Goal: Information Seeking & Learning: Learn about a topic

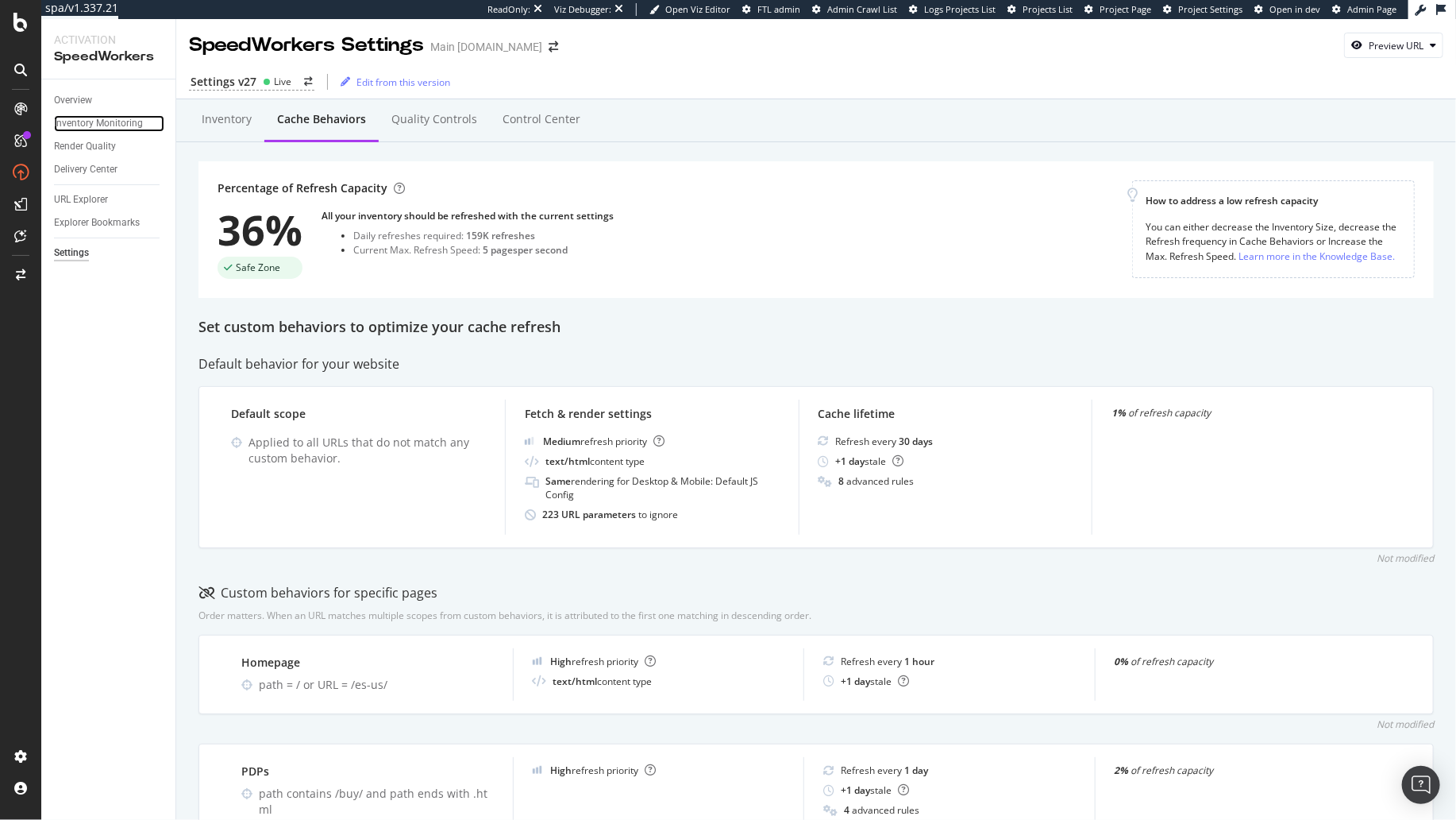
drag, startPoint x: 125, startPoint y: 120, endPoint x: 41, endPoint y: 200, distance: 116.0
click at [125, 120] on div "Inventory Monitoring" at bounding box center [99, 124] width 89 height 17
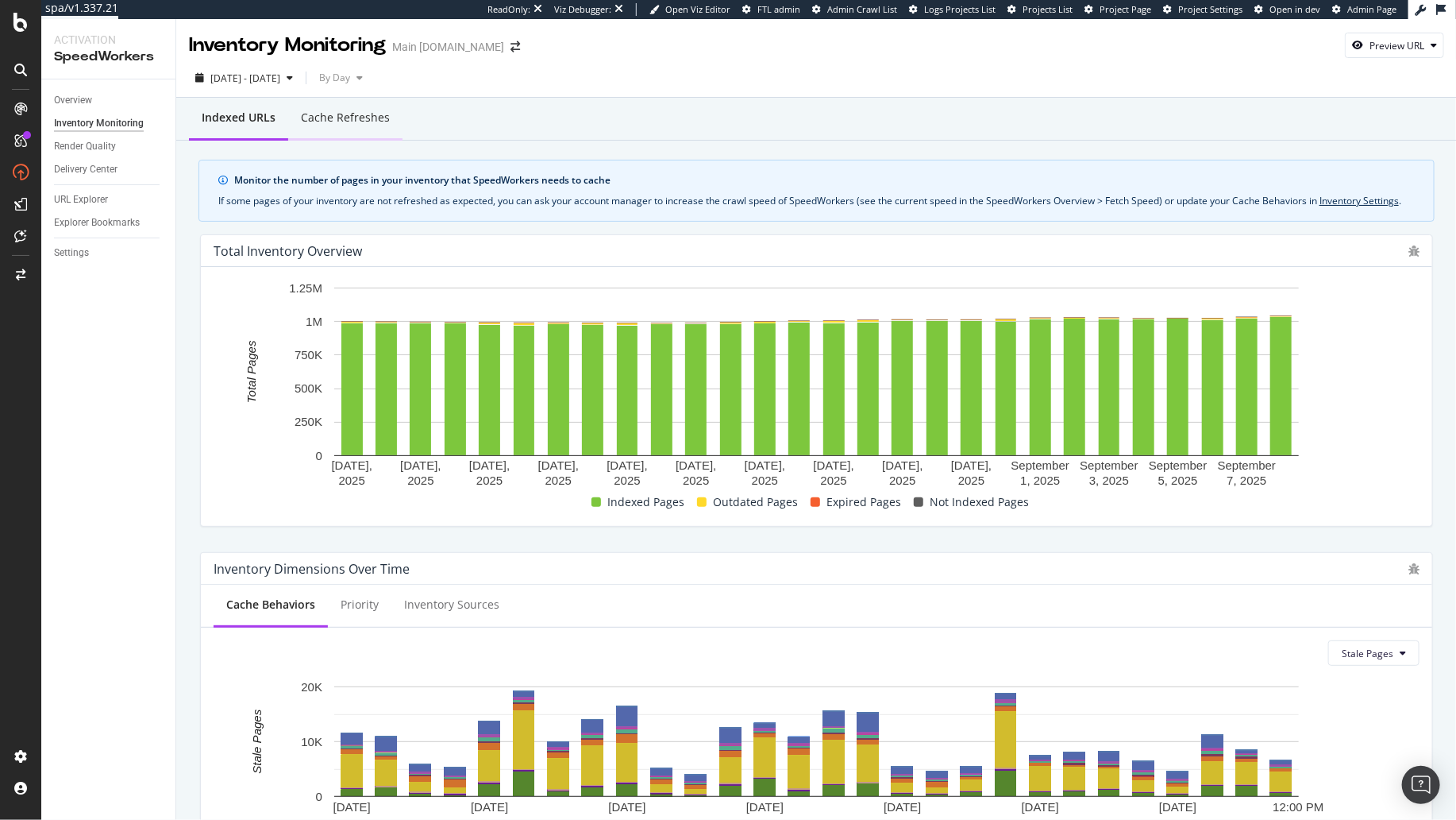
click at [343, 122] on div "Cache refreshes" at bounding box center [346, 117] width 89 height 16
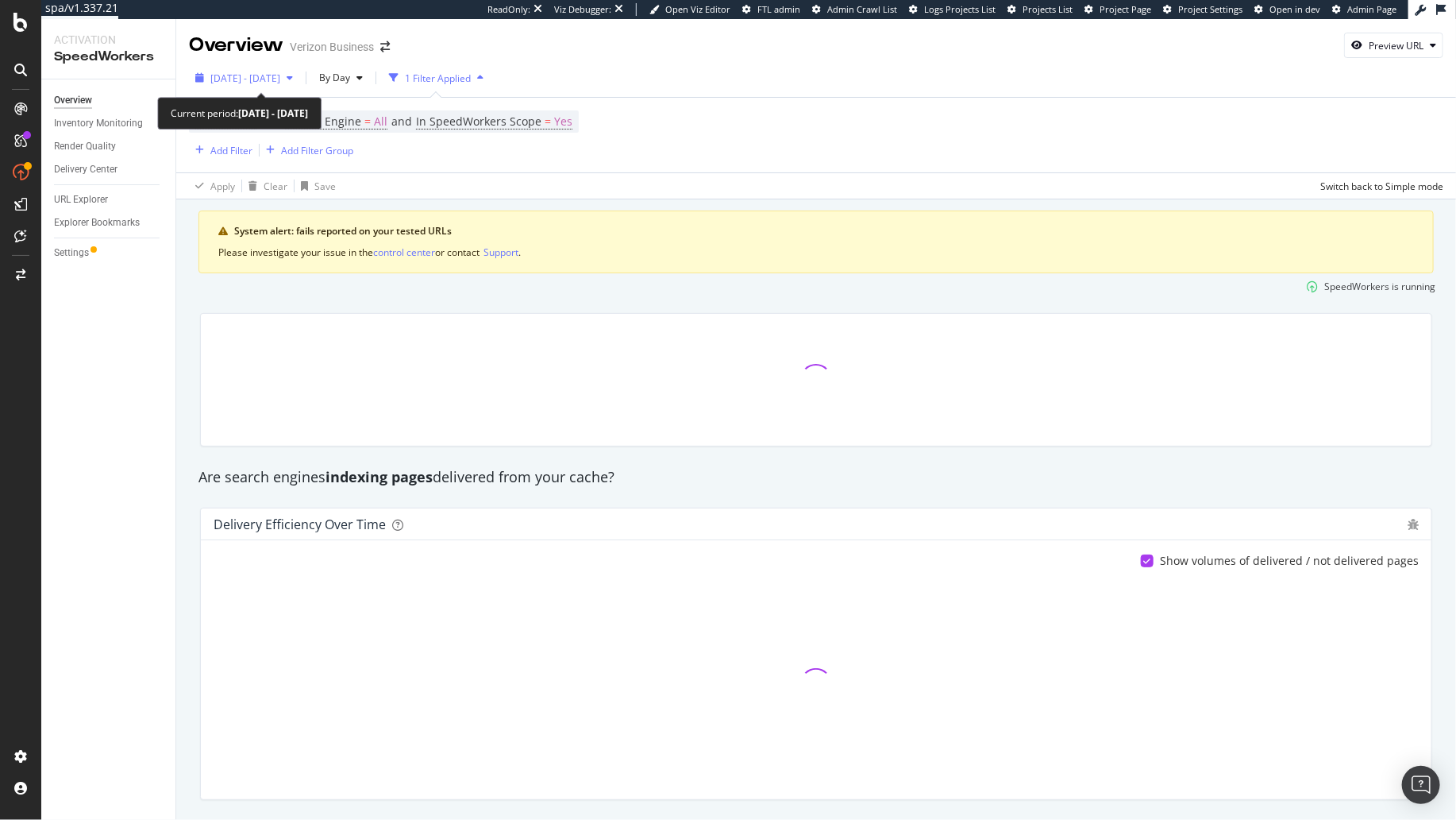
click at [266, 76] on span "[DATE] - [DATE]" at bounding box center [245, 78] width 70 height 13
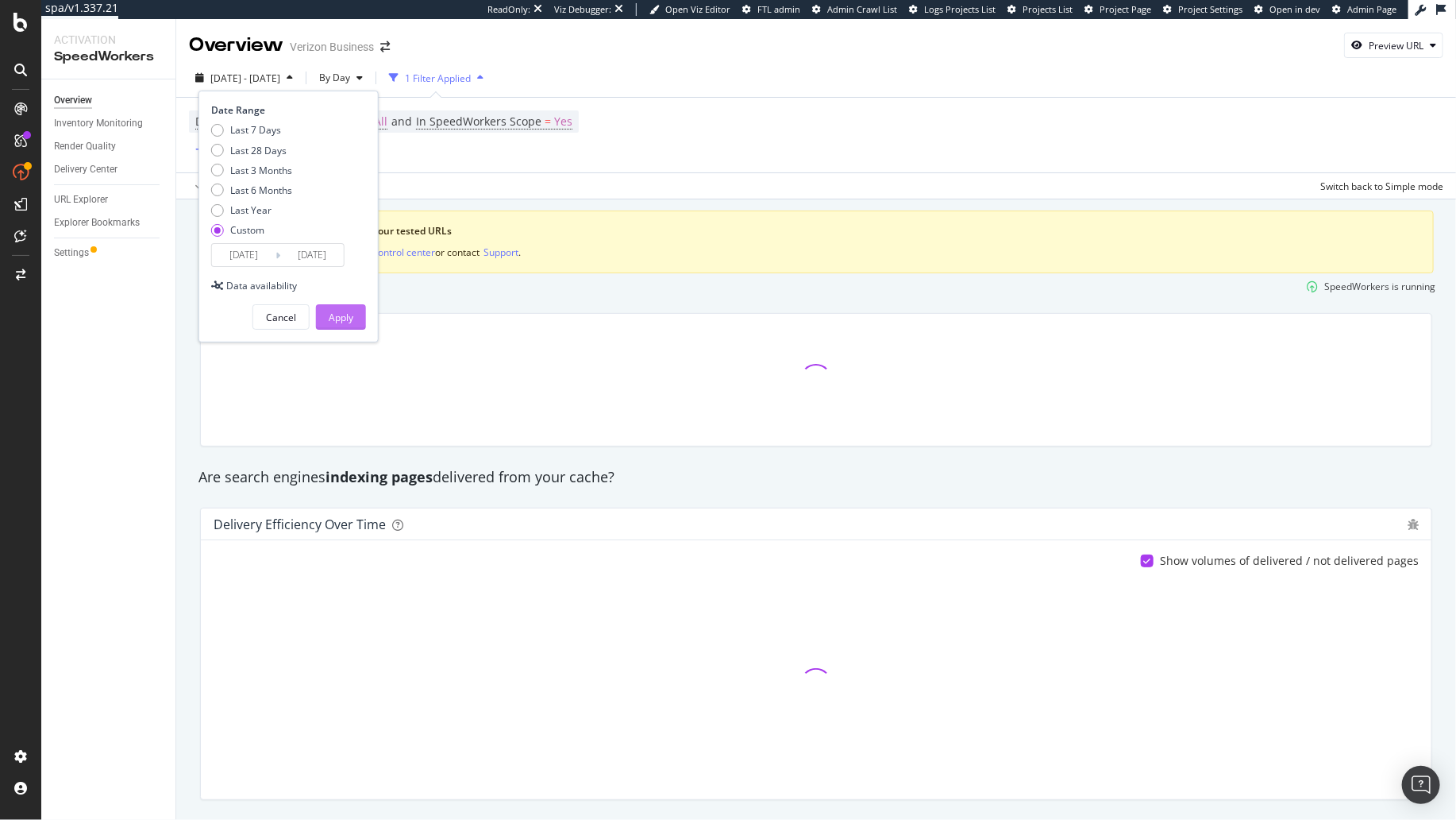
drag, startPoint x: 249, startPoint y: 147, endPoint x: 341, endPoint y: 307, distance: 184.6
click at [249, 147] on div "Last 28 Days" at bounding box center [257, 150] width 56 height 13
type input "[DATE]"
click at [346, 323] on div "Apply" at bounding box center [341, 316] width 25 height 24
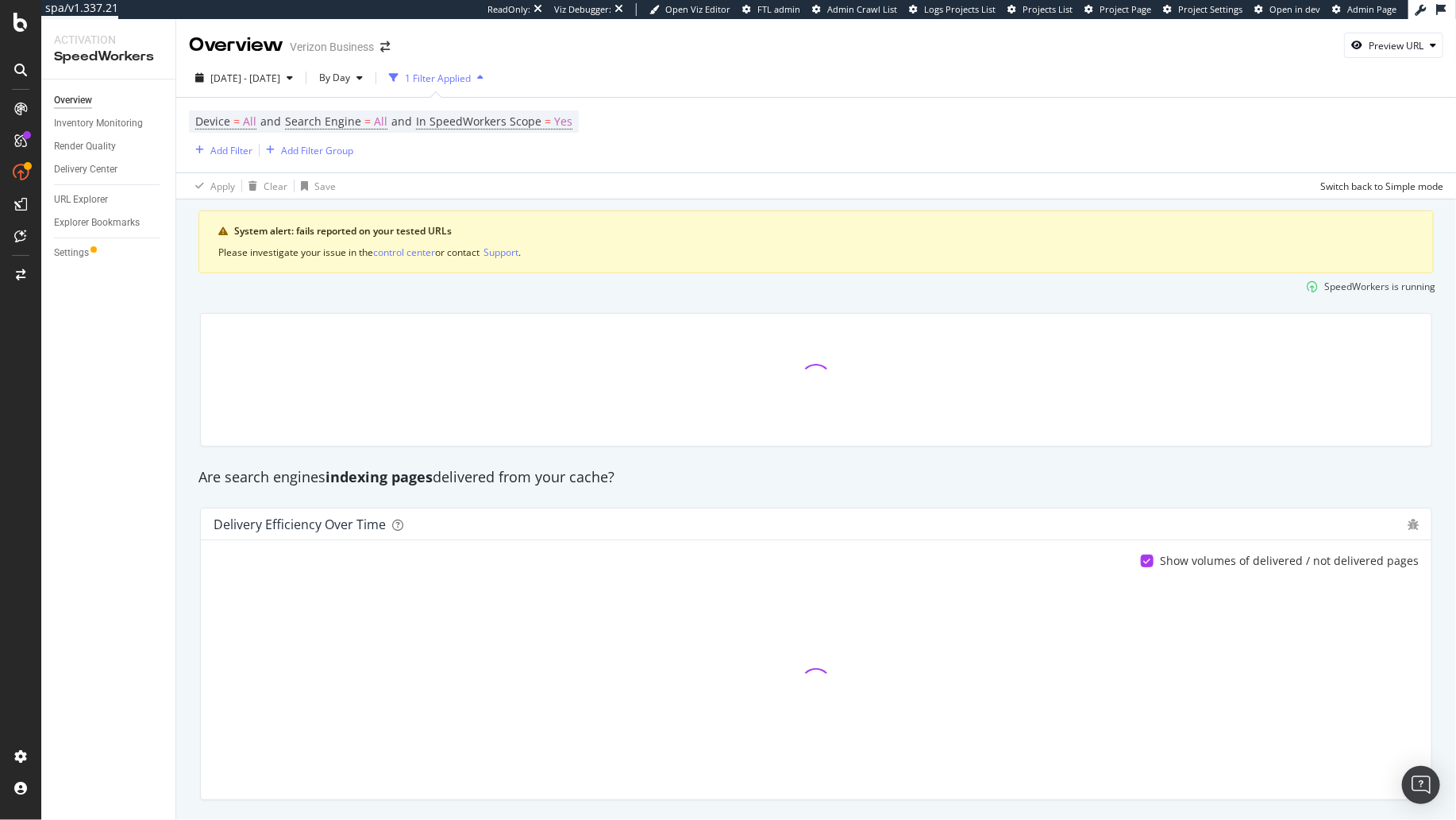
drag, startPoint x: 200, startPoint y: 297, endPoint x: 174, endPoint y: 277, distance: 32.8
click at [200, 297] on div "SpeedWorkers is running" at bounding box center [816, 287] width 1251 height 27
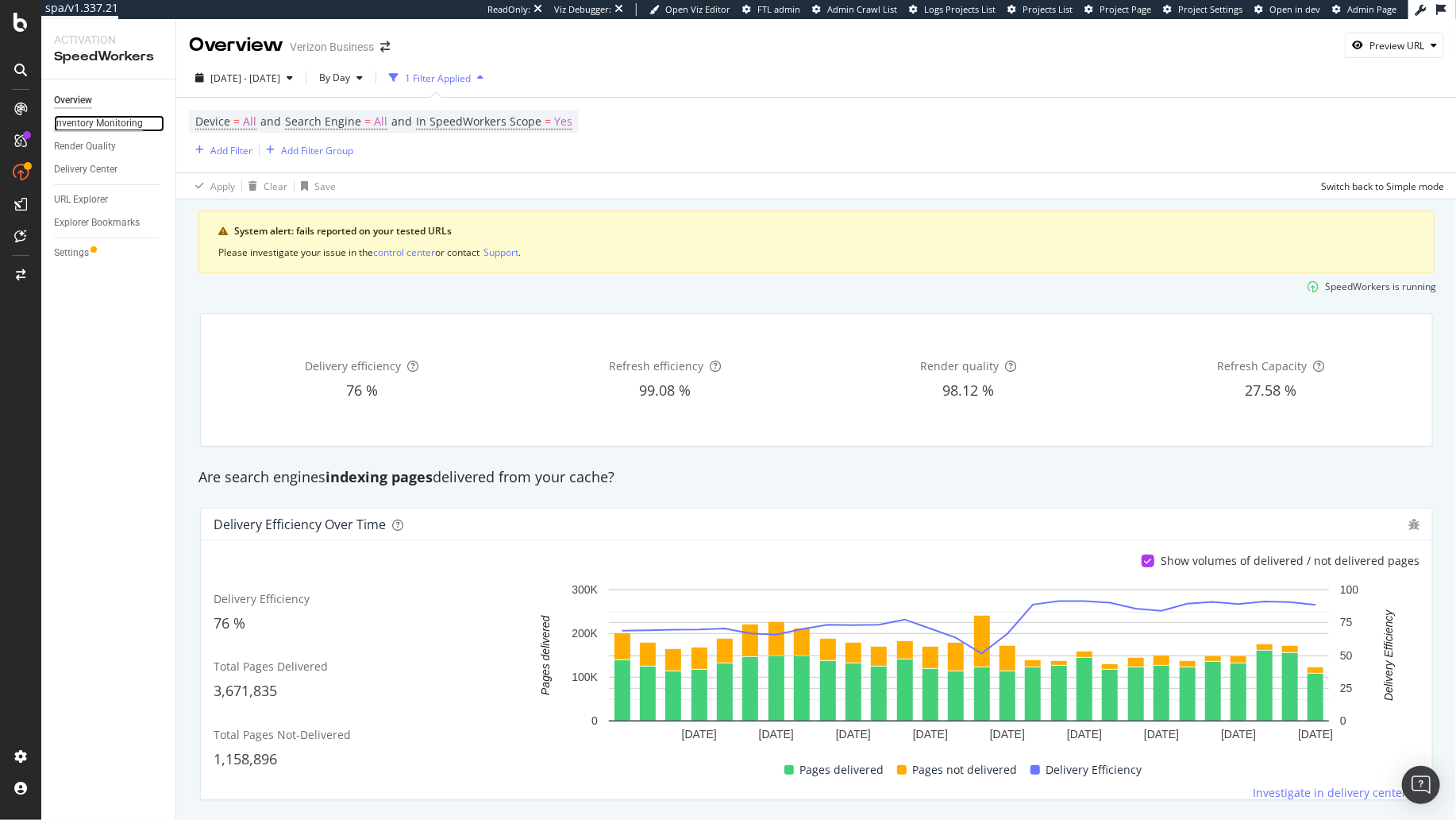
click at [123, 124] on div "Inventory Monitoring" at bounding box center [99, 124] width 89 height 17
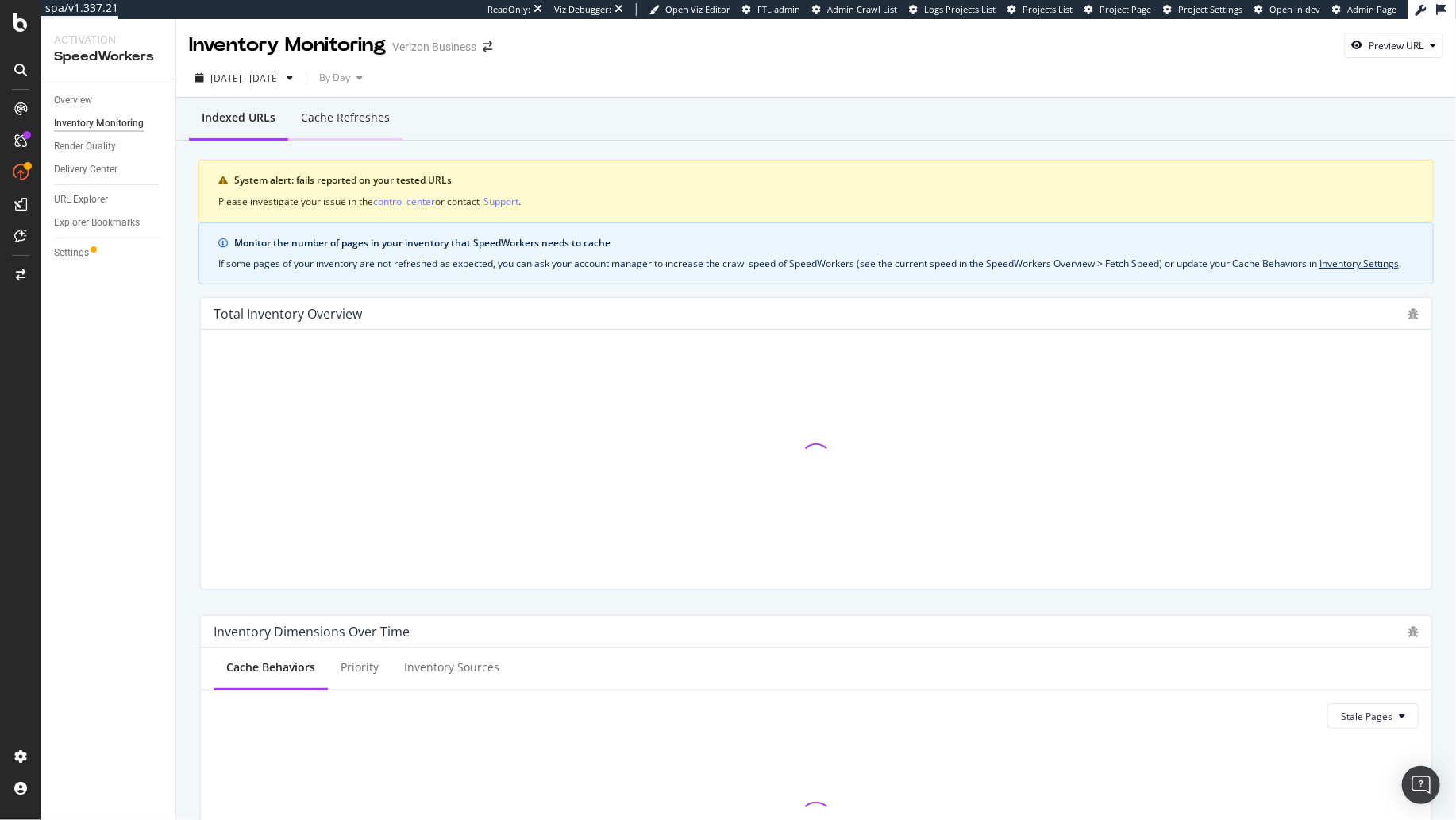
click at [365, 131] on div "Cache refreshes" at bounding box center [345, 119] width 114 height 44
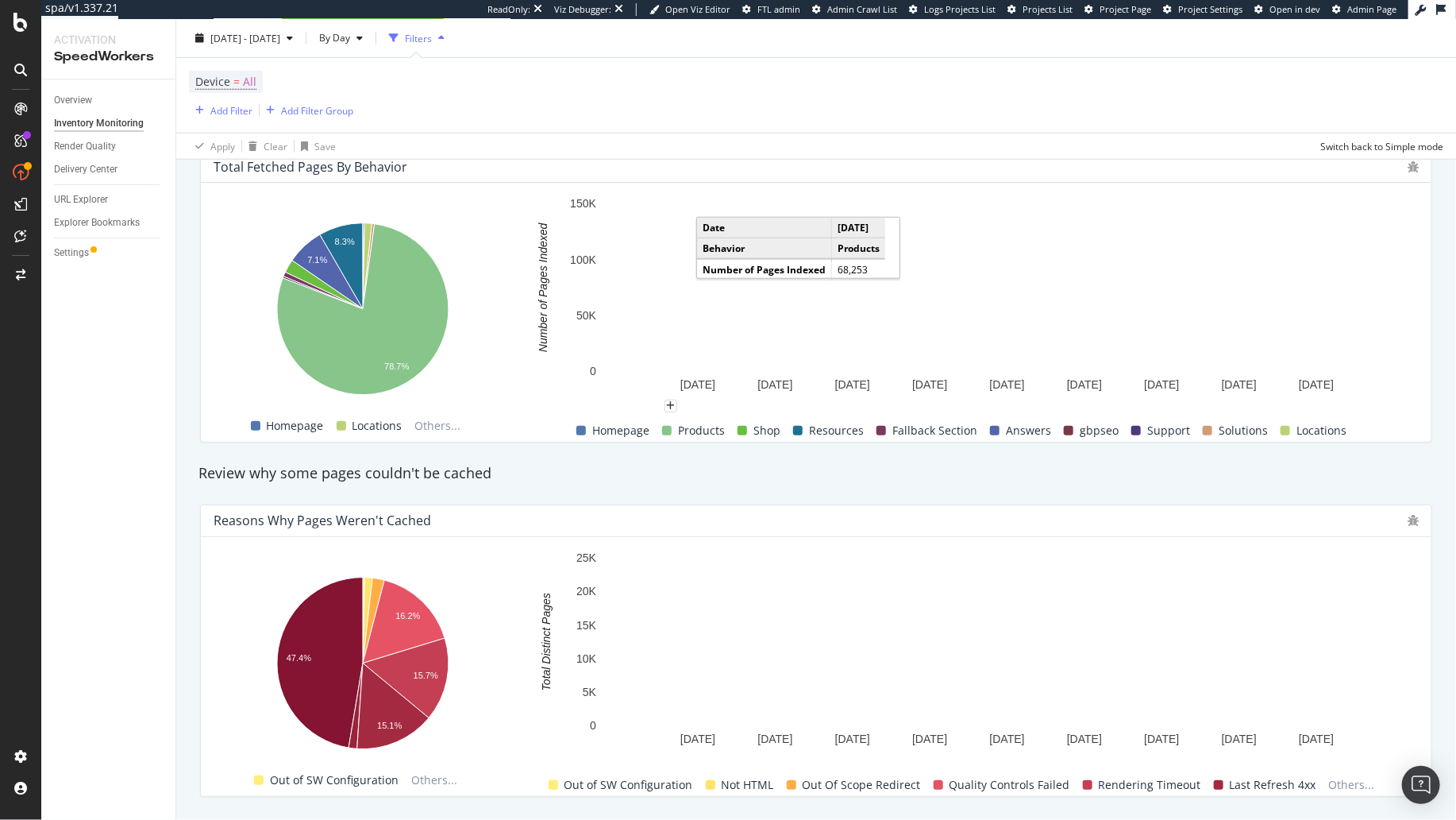
scroll to position [699, 0]
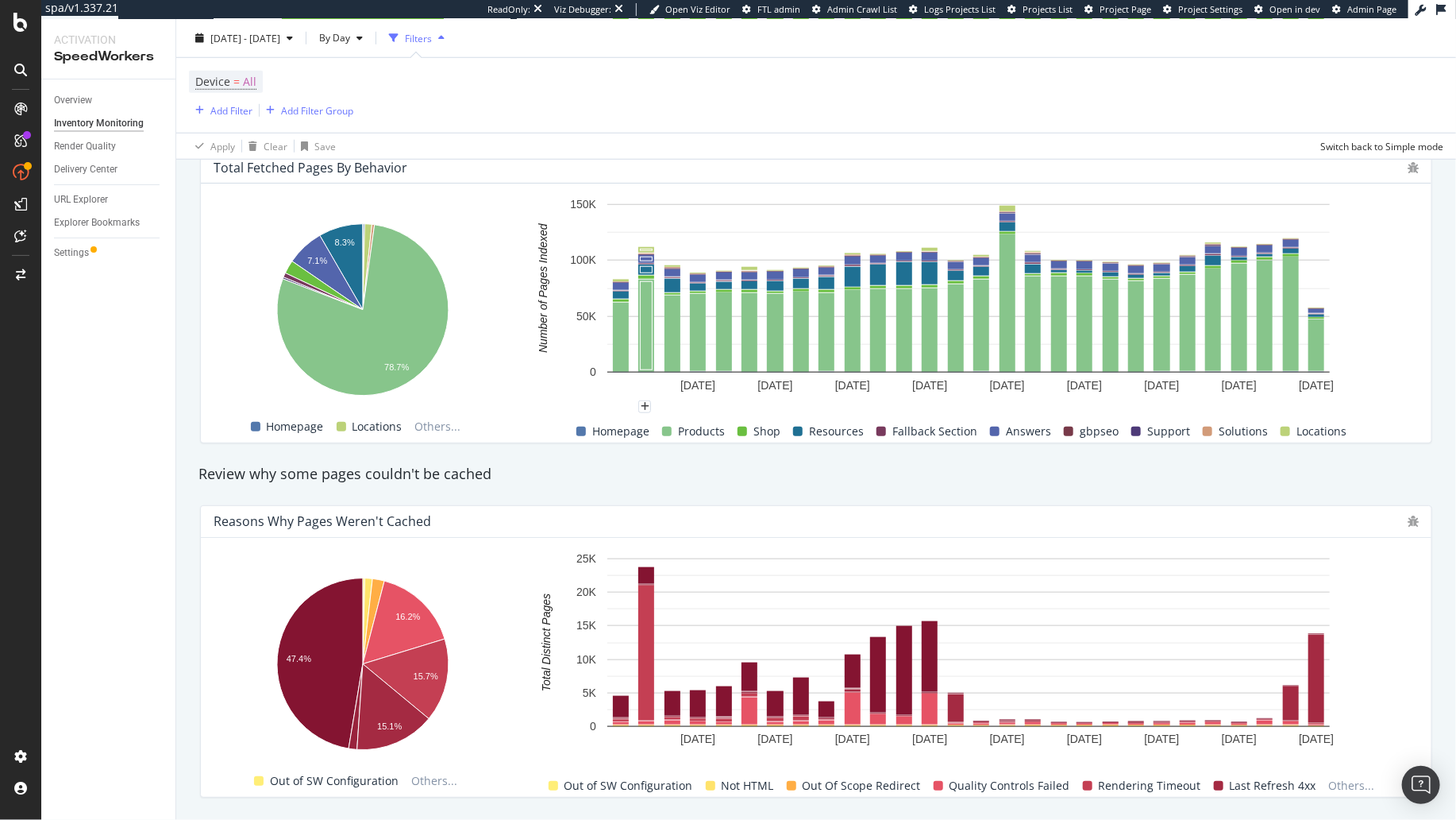
click at [636, 471] on div "Review why some pages couldn't be cached" at bounding box center [816, 474] width 1251 height 21
click at [808, 78] on div "Device = All Add Filter Add Filter Group" at bounding box center [816, 95] width 1255 height 75
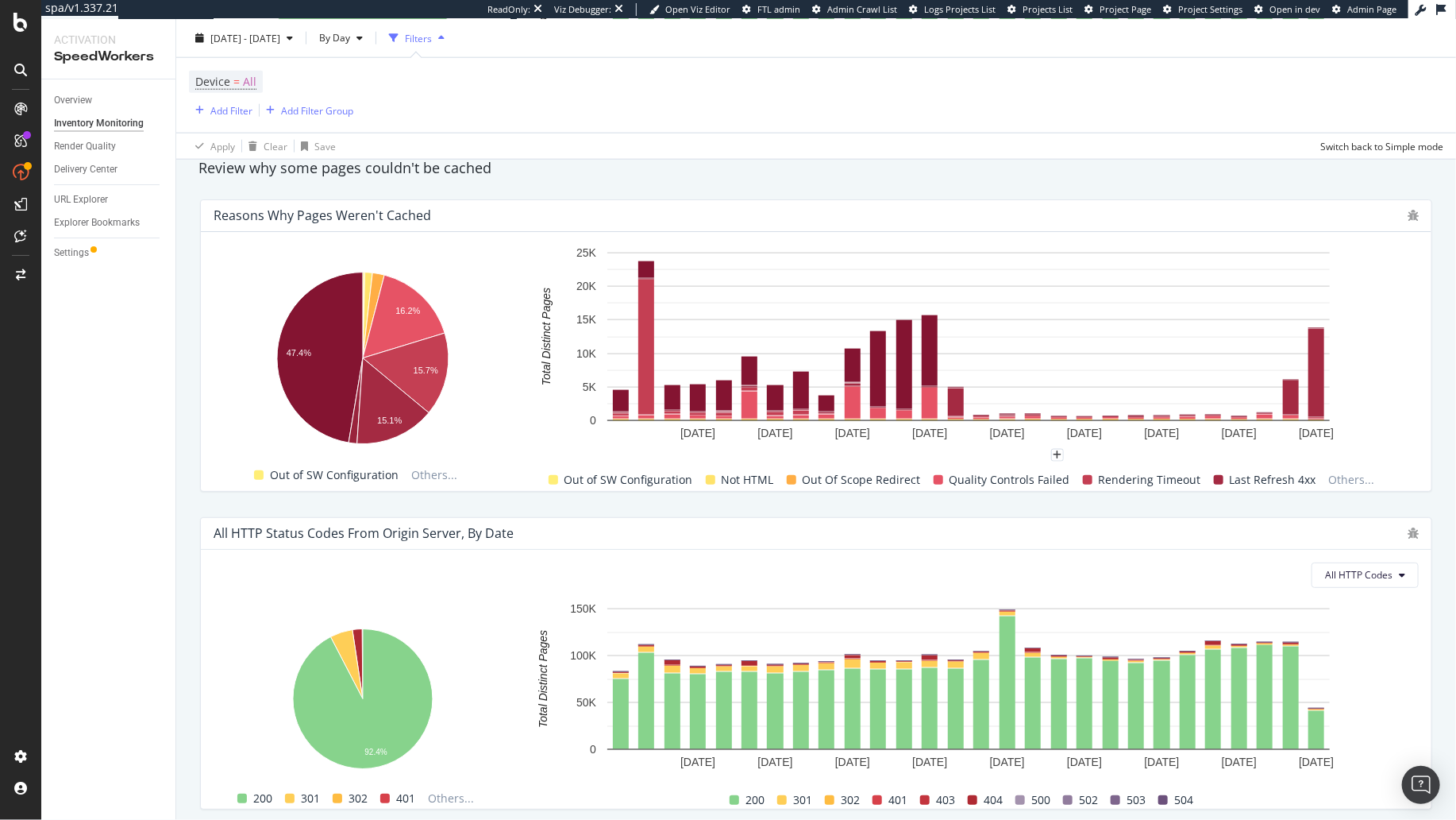
scroll to position [1009, 0]
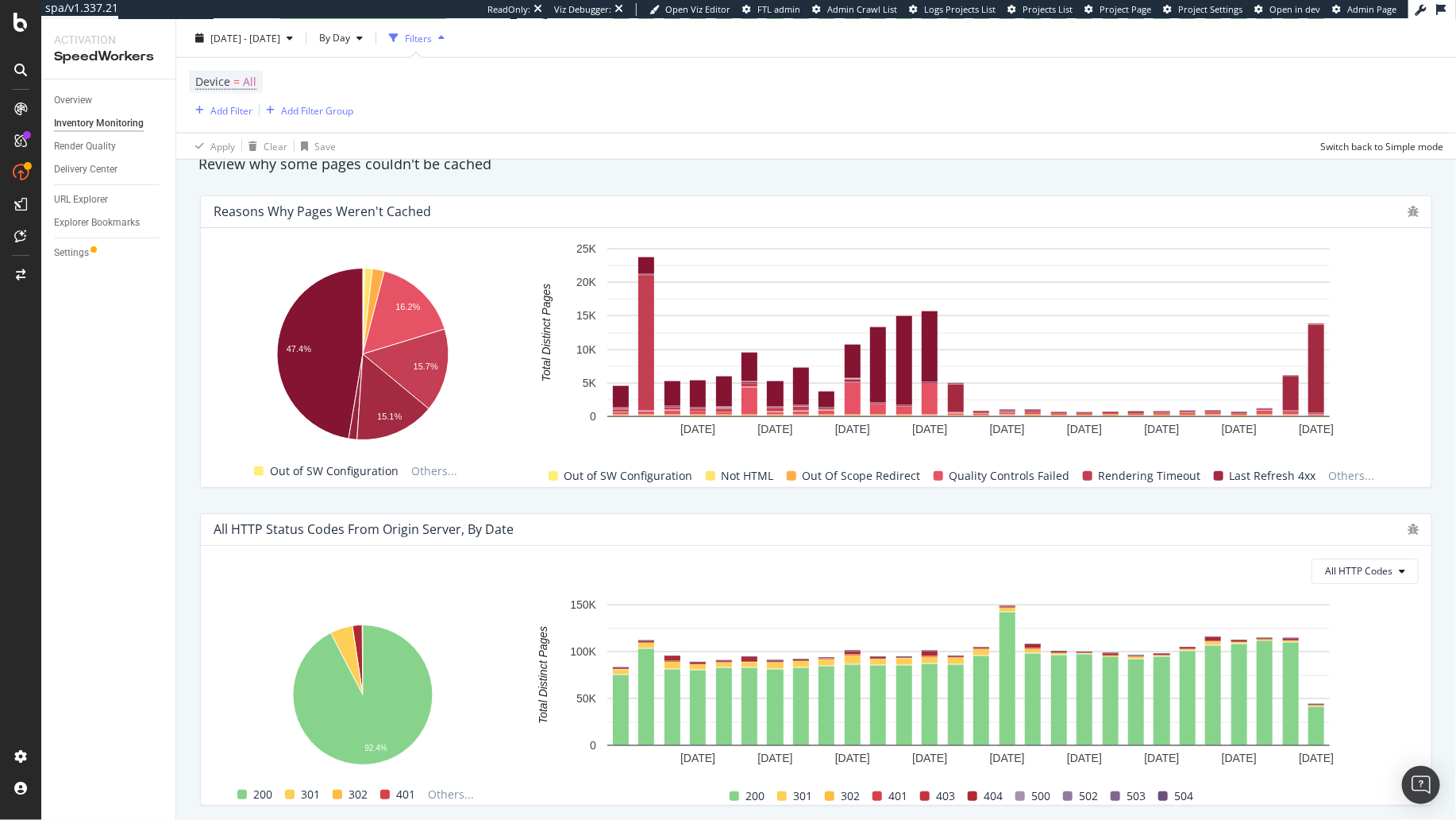
click at [1067, 508] on div "All HTTP Status Codes from Origin Server, by Date All HTTP Codes Hold CMD (⌘) w…" at bounding box center [816, 659] width 1251 height 317
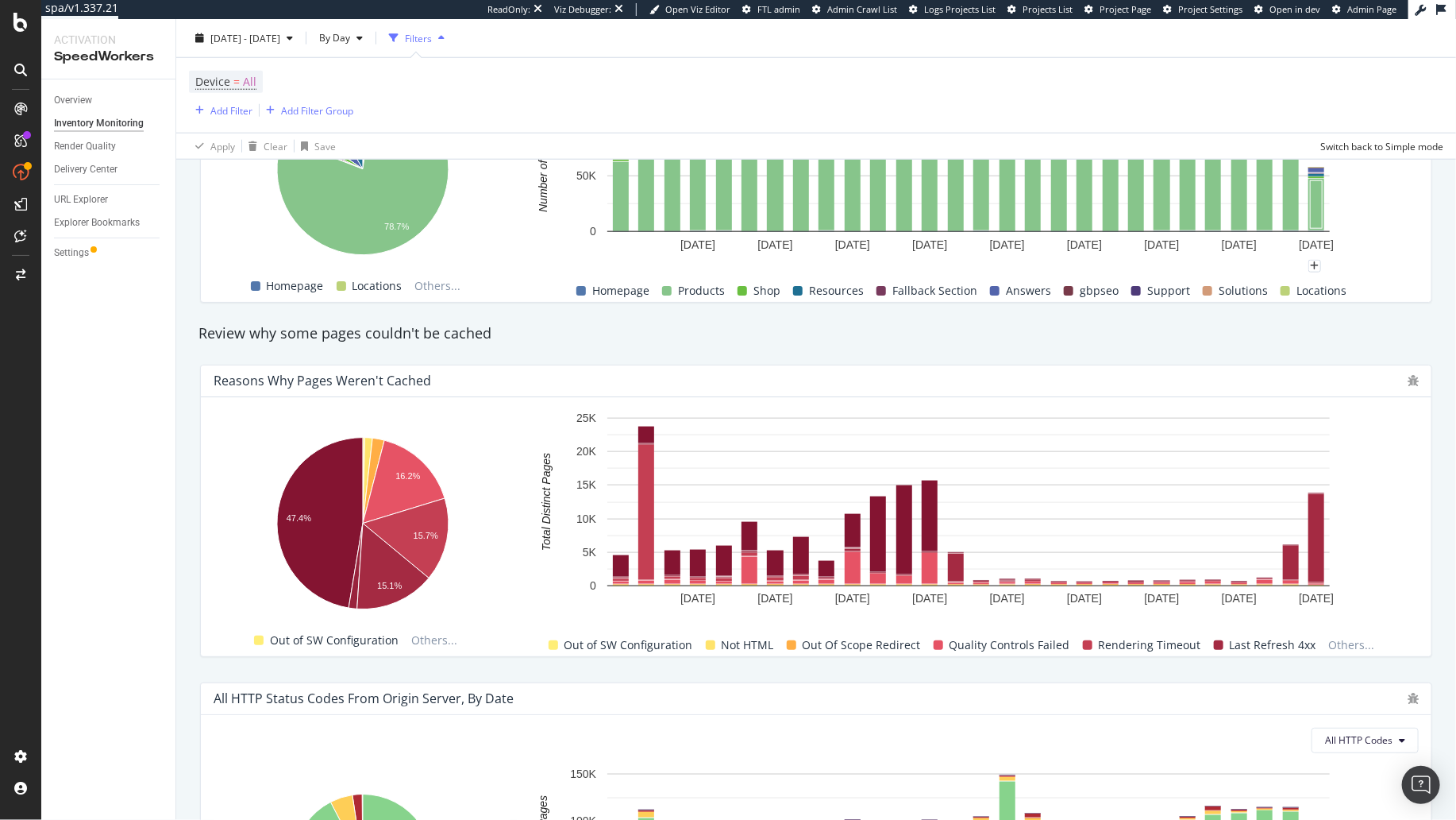
scroll to position [879, 0]
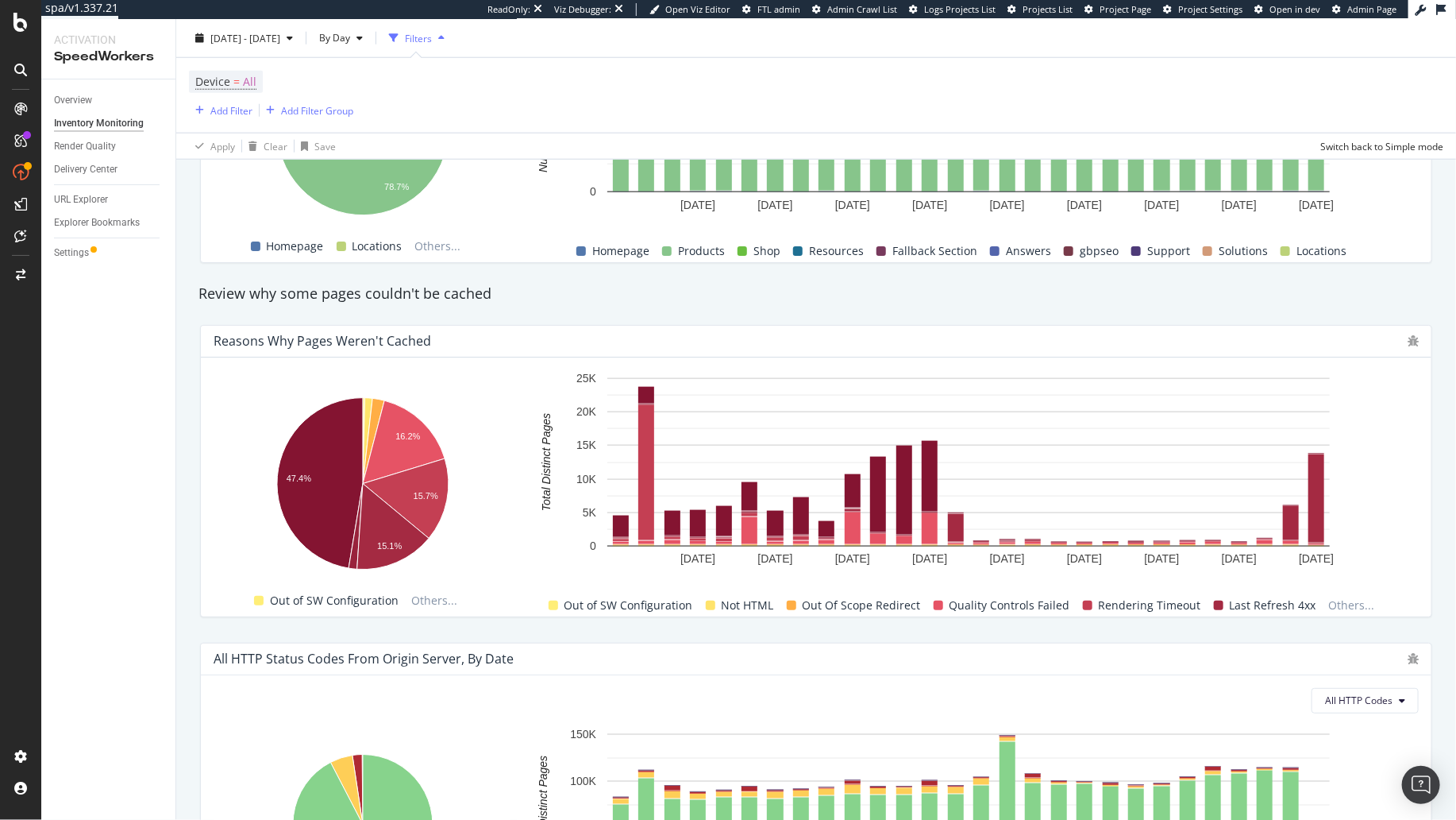
click at [101, 509] on div "Overview Inventory Monitoring Render Quality Delivery Center URL Explorer Explo…" at bounding box center [107, 449] width 134 height 740
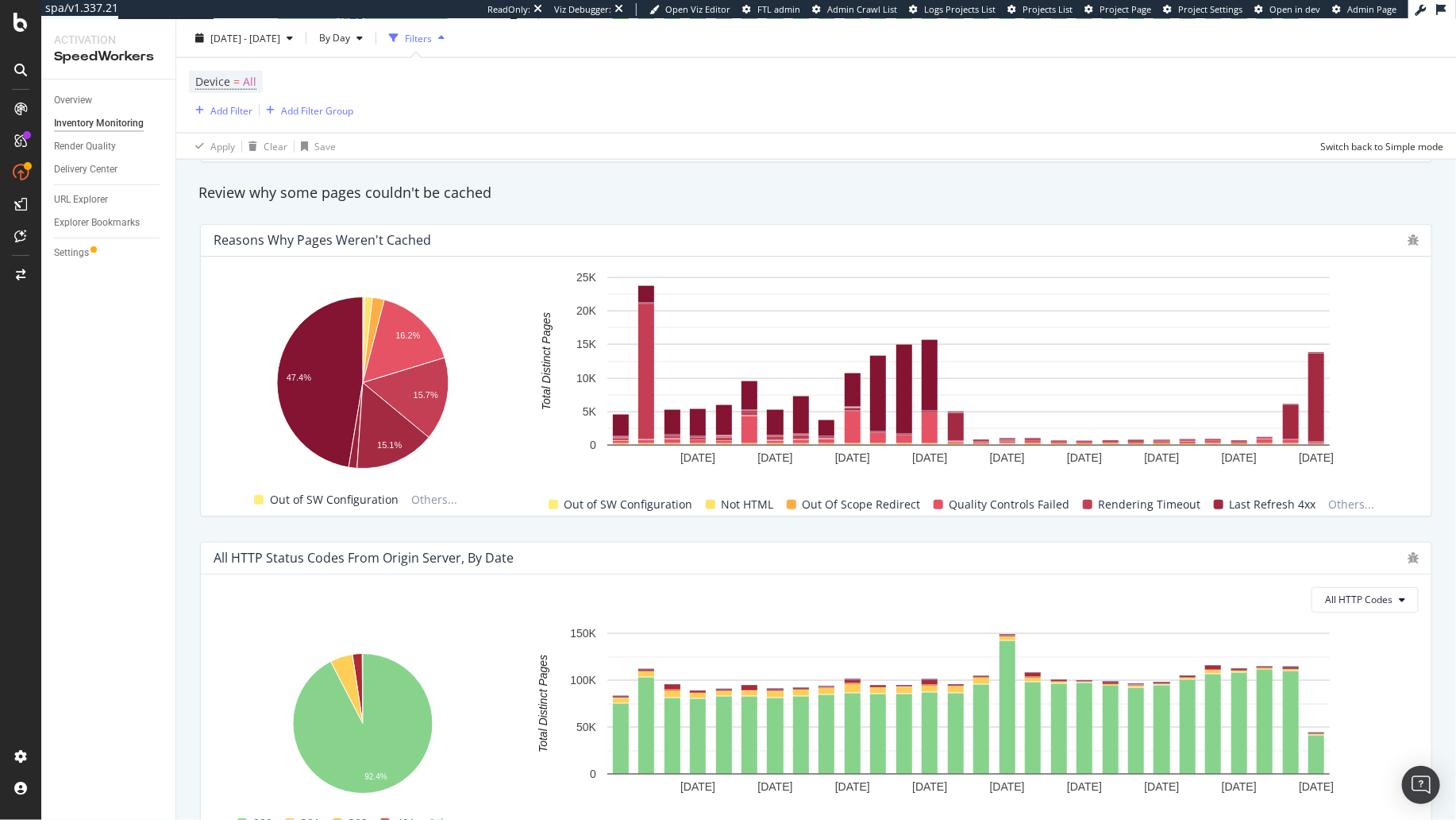
scroll to position [1060, 0]
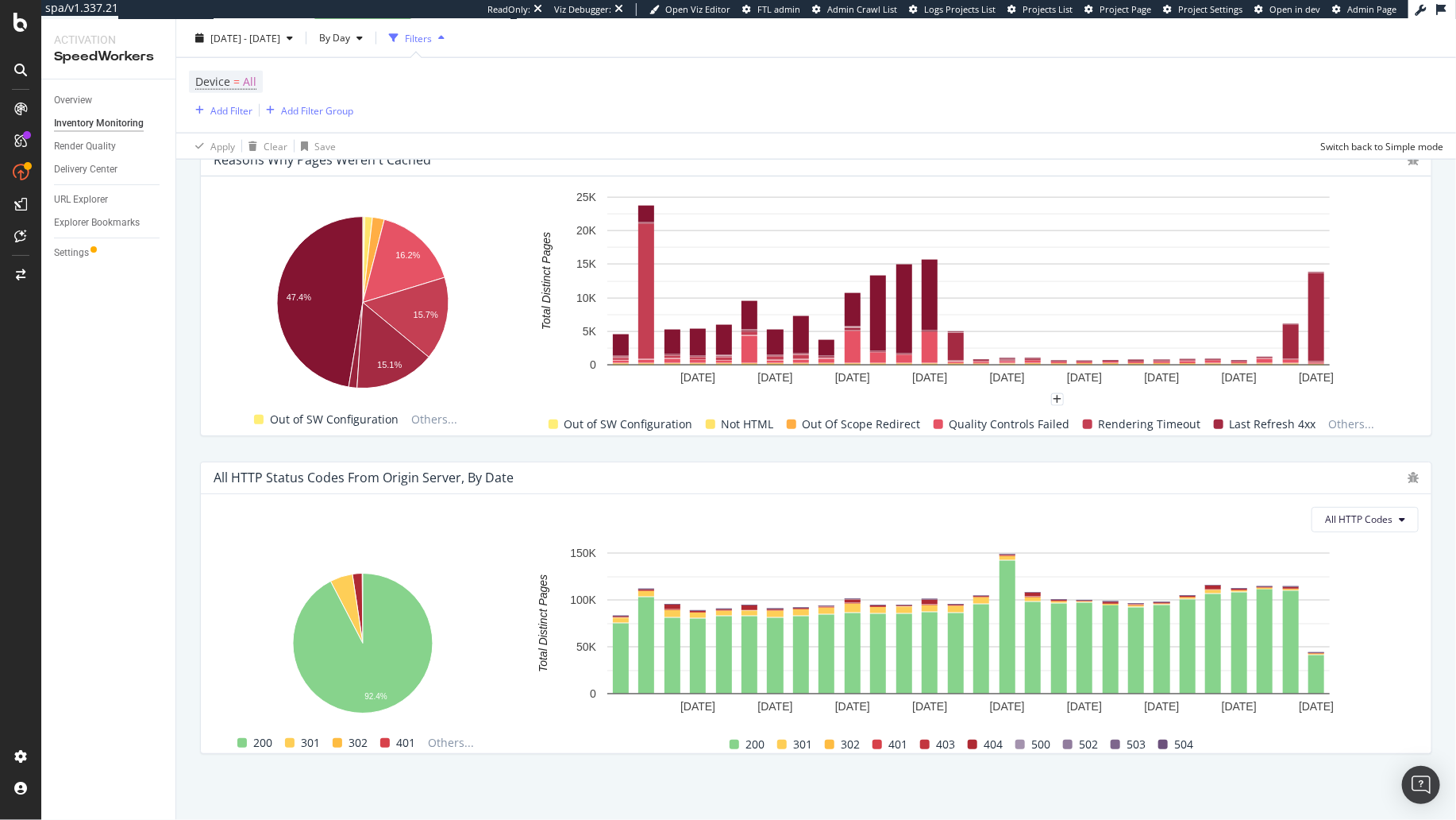
click at [1072, 448] on div "All HTTP Status Codes from Origin Server, by Date All HTTP Codes Hold CMD (⌘) w…" at bounding box center [816, 607] width 1251 height 317
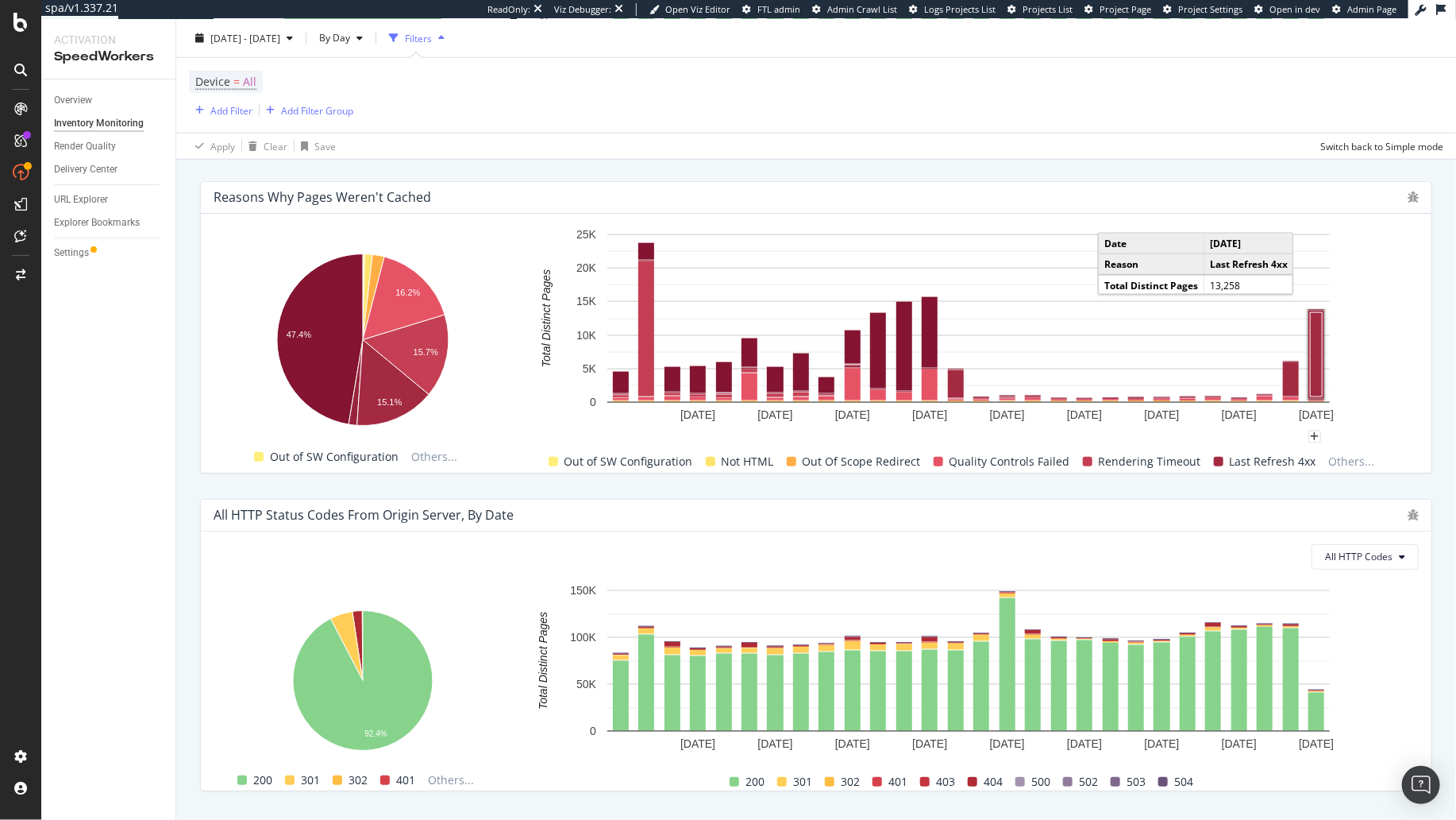
scroll to position [1015, 0]
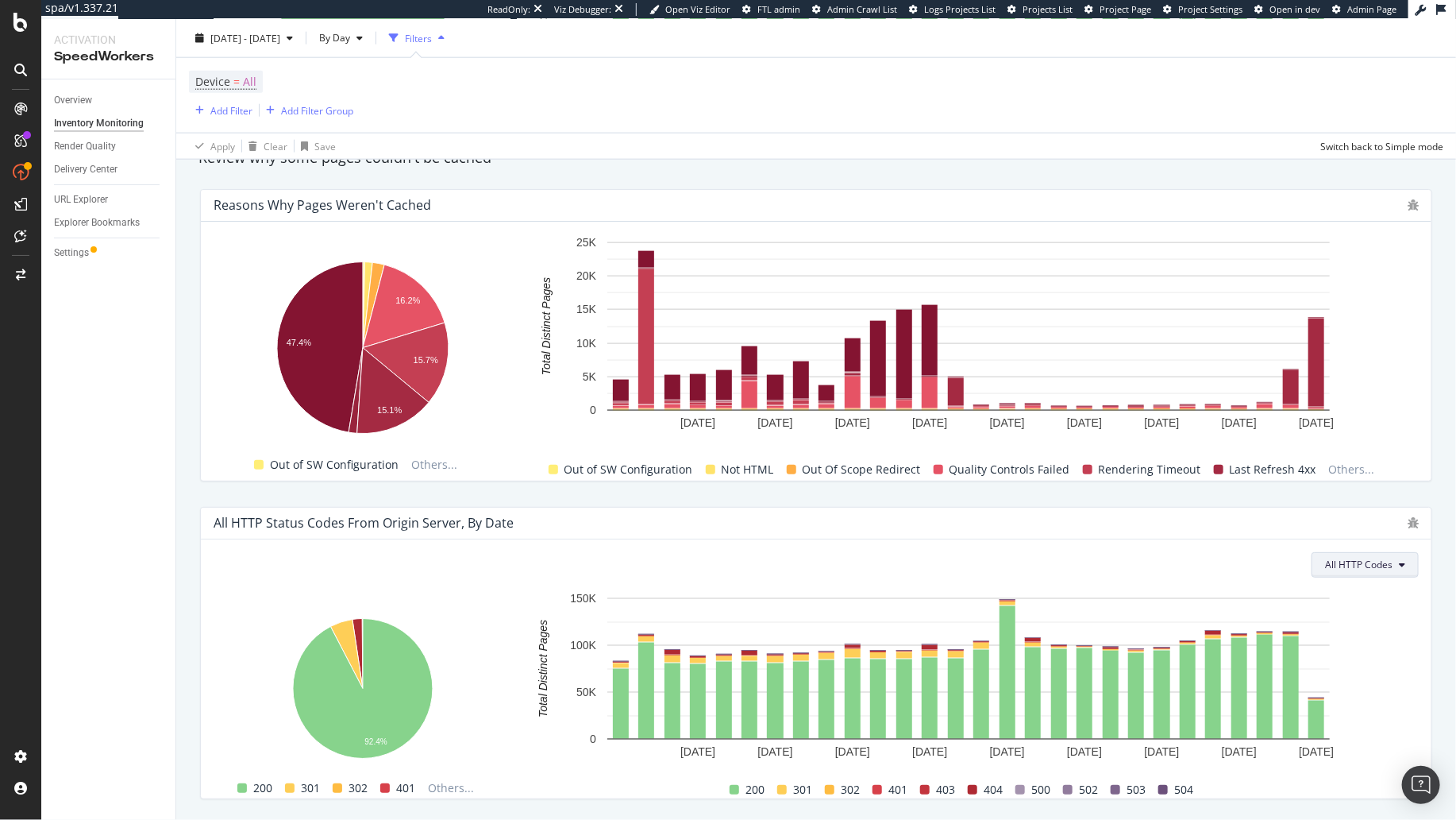
click at [1376, 563] on span "All HTTP Codes" at bounding box center [1358, 564] width 67 height 13
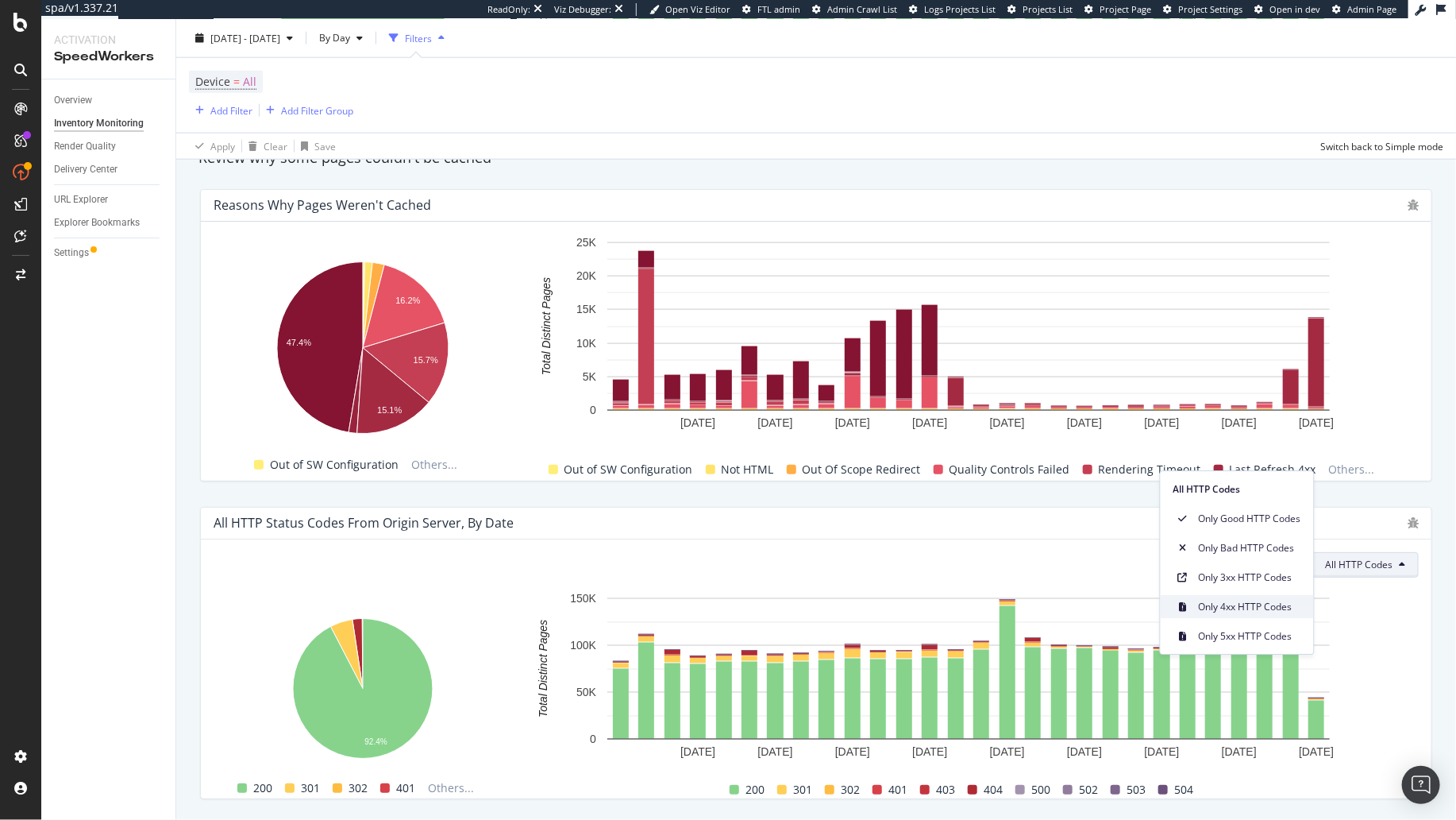
click at [1257, 606] on span "Only 4xx HTTP Codes" at bounding box center [1250, 606] width 103 height 14
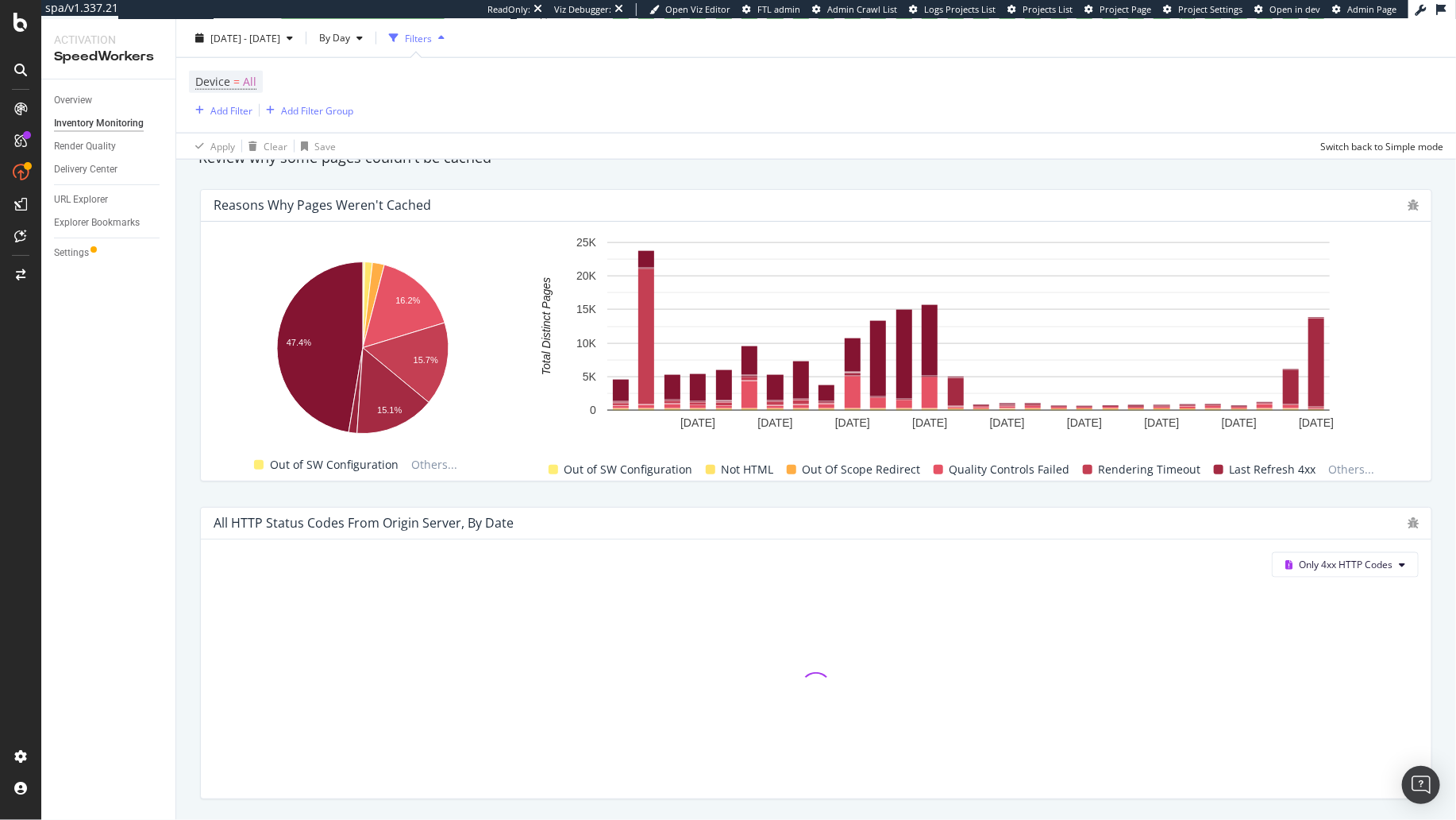
click at [1300, 494] on div "All HTTP Status Codes from Origin Server, by Date Only 4xx HTTP Codes" at bounding box center [816, 653] width 1251 height 317
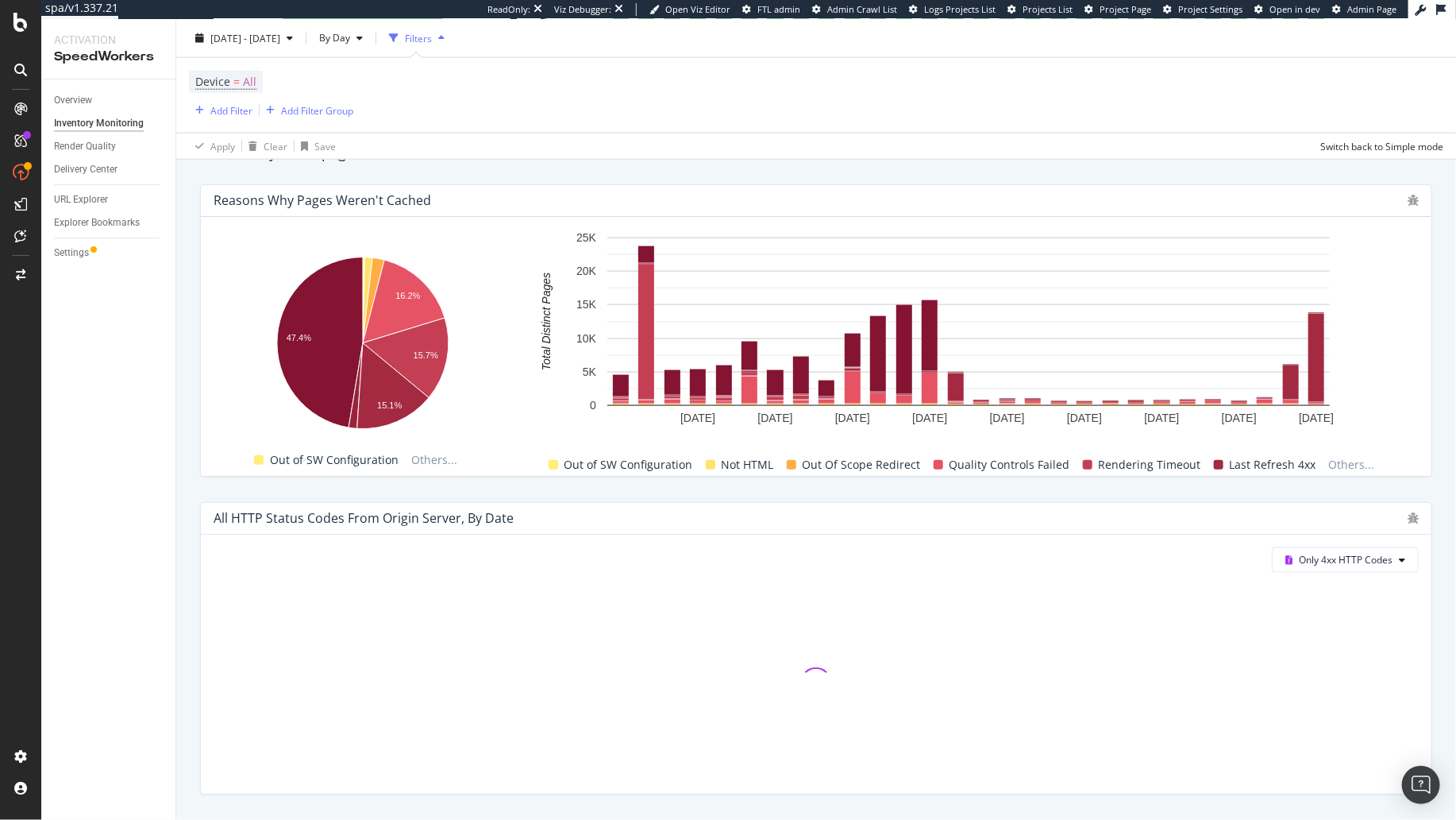
scroll to position [1060, 0]
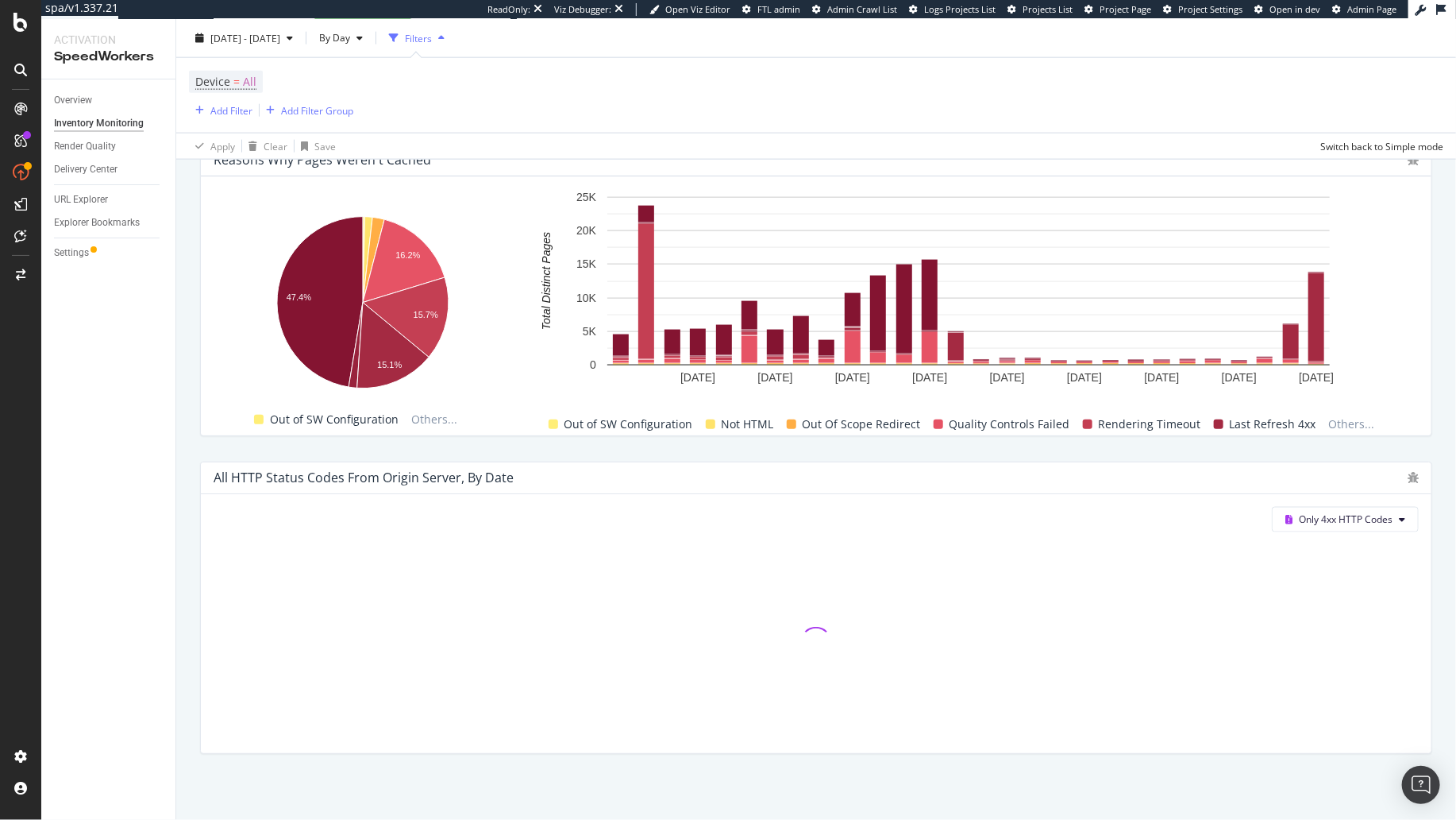
click at [1436, 443] on div "Reasons why pages weren't cached Hold CMD (⌘) while clicking to filter the repo…" at bounding box center [816, 290] width 1251 height 317
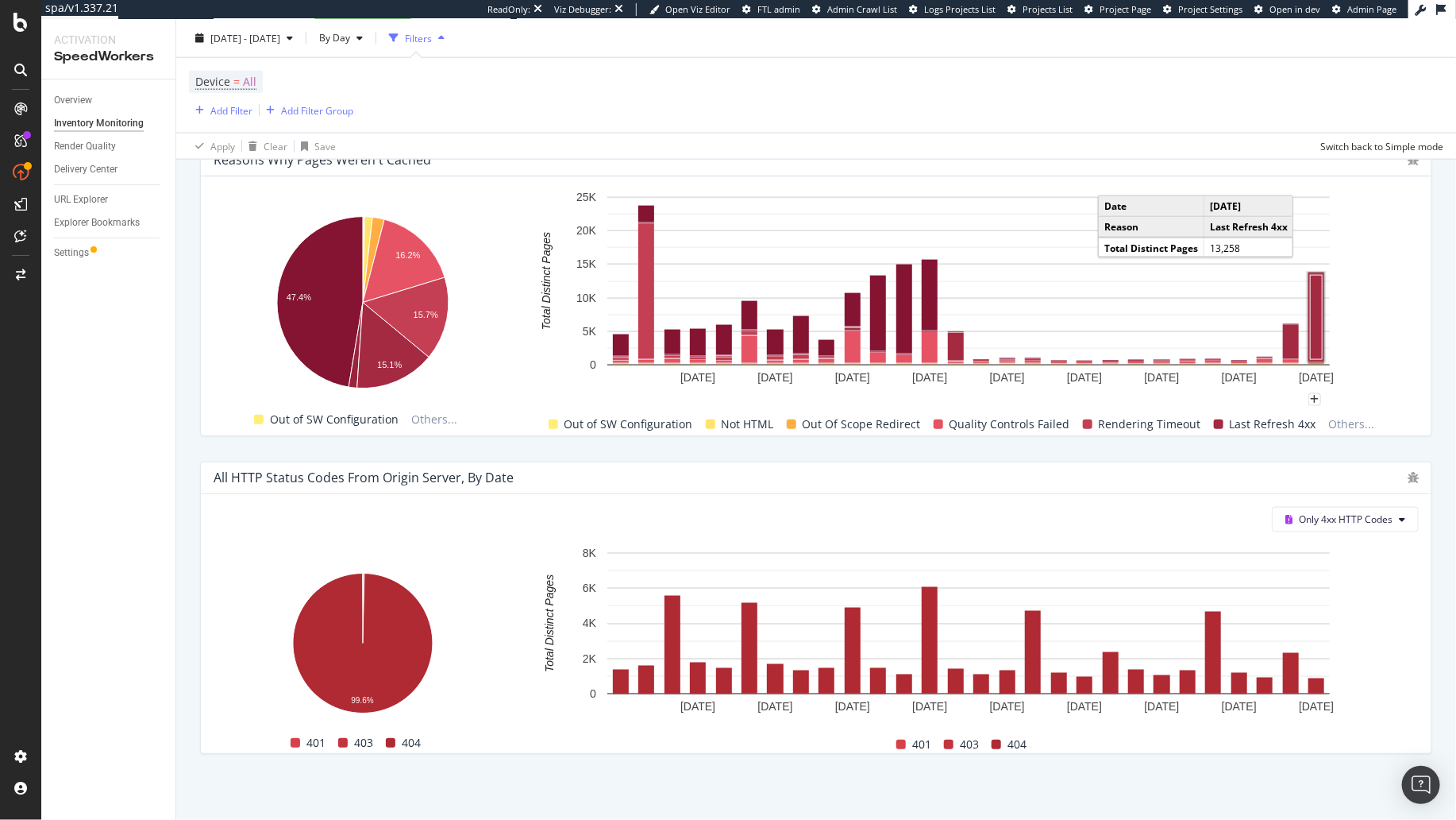
click at [1320, 326] on rect "A chart." at bounding box center [1316, 316] width 12 height 85
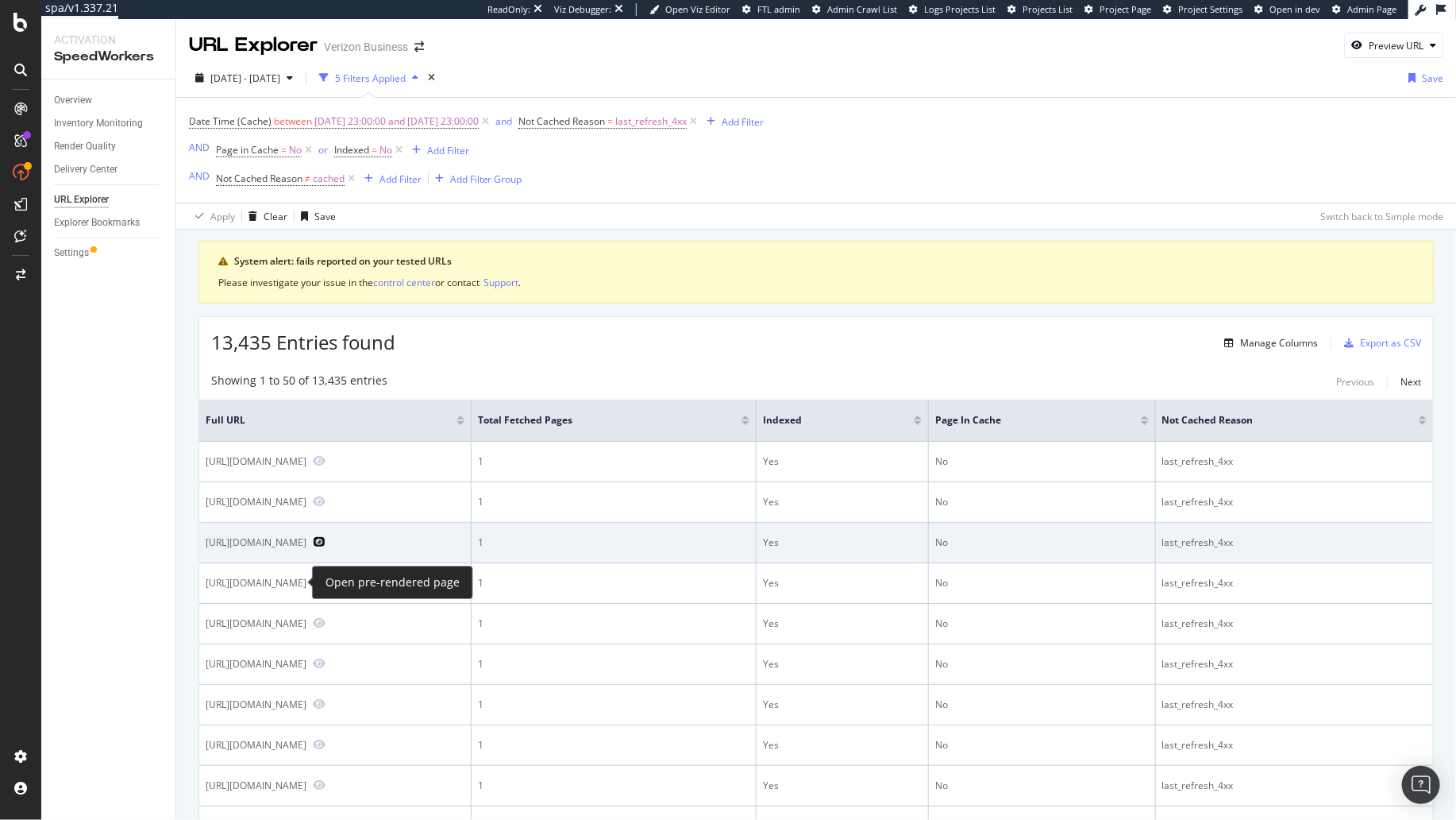
click at [312, 547] on icon "Preview https://www.verizon.com/business/products/devices/smartphones/apple-iph…" at bounding box center [318, 542] width 12 height 11
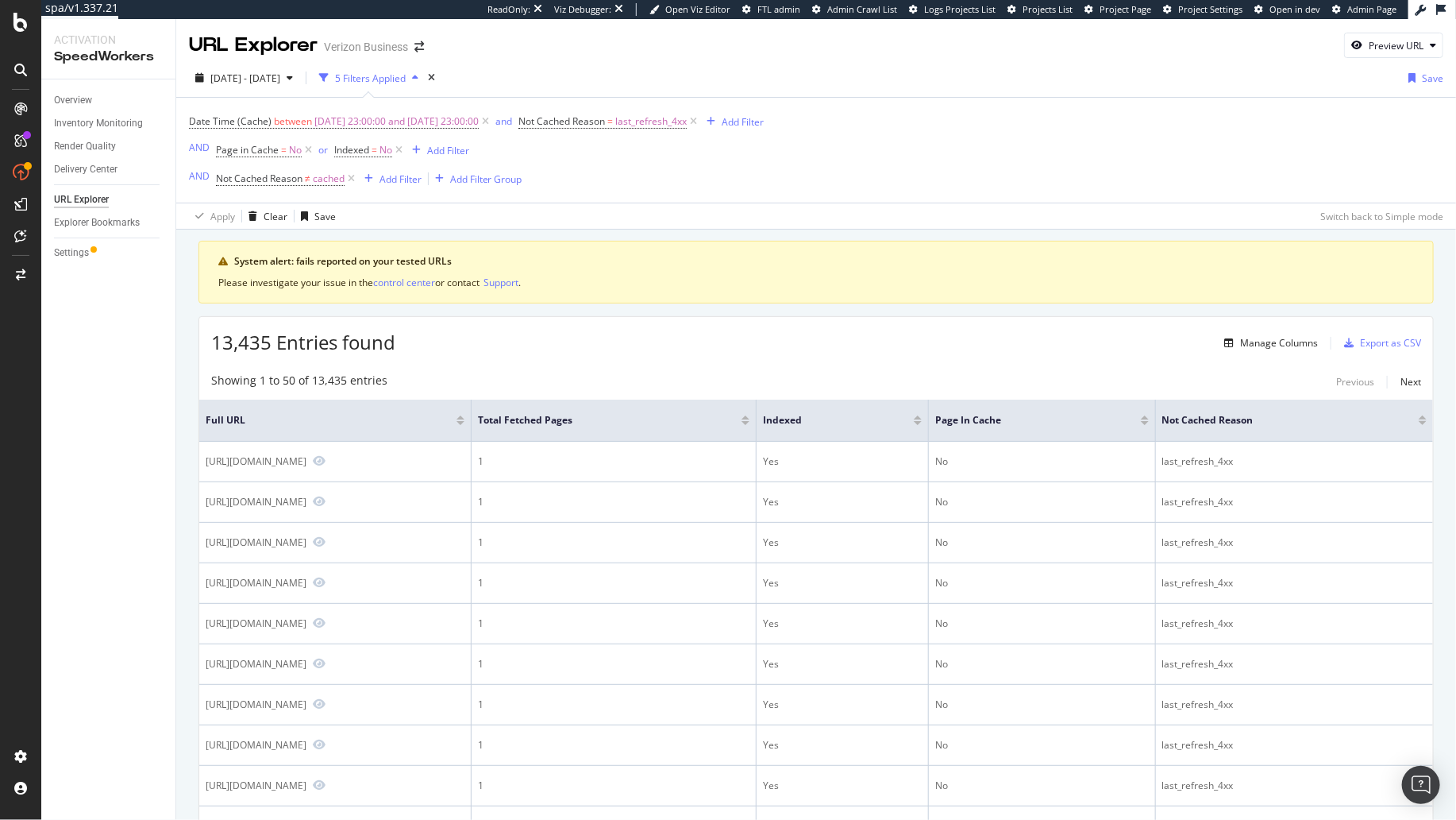
click at [762, 217] on div "Apply Clear Save Switch back to Simple mode" at bounding box center [816, 216] width 1279 height 27
click at [831, 197] on div "Date Time (Cache) between [DATE] 23:00:00 and [DATE] 23:00:00 and Not Cached Re…" at bounding box center [816, 150] width 1255 height 105
click at [80, 119] on div "Inventory Monitoring" at bounding box center [99, 124] width 89 height 17
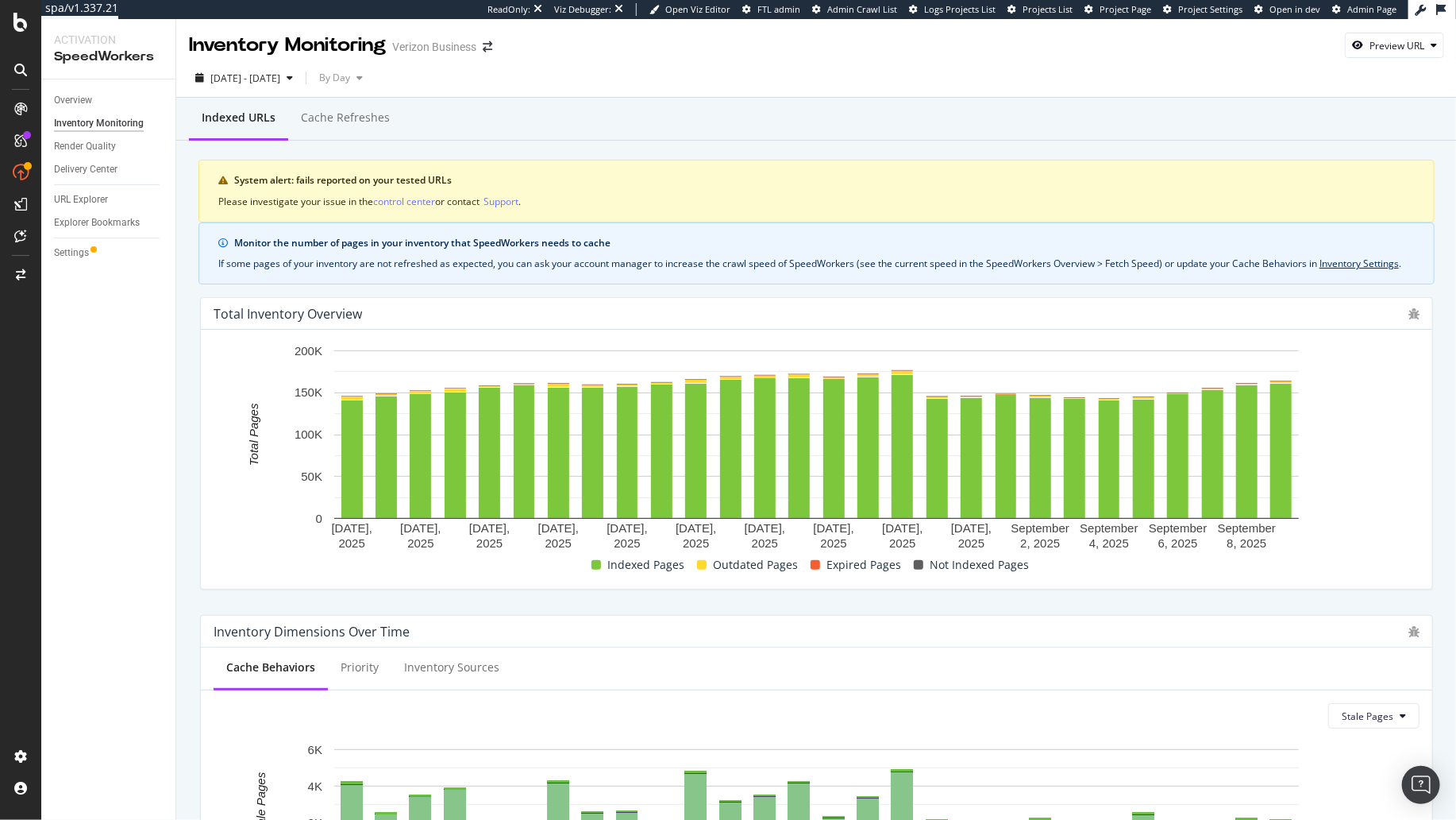
scroll to position [11, 0]
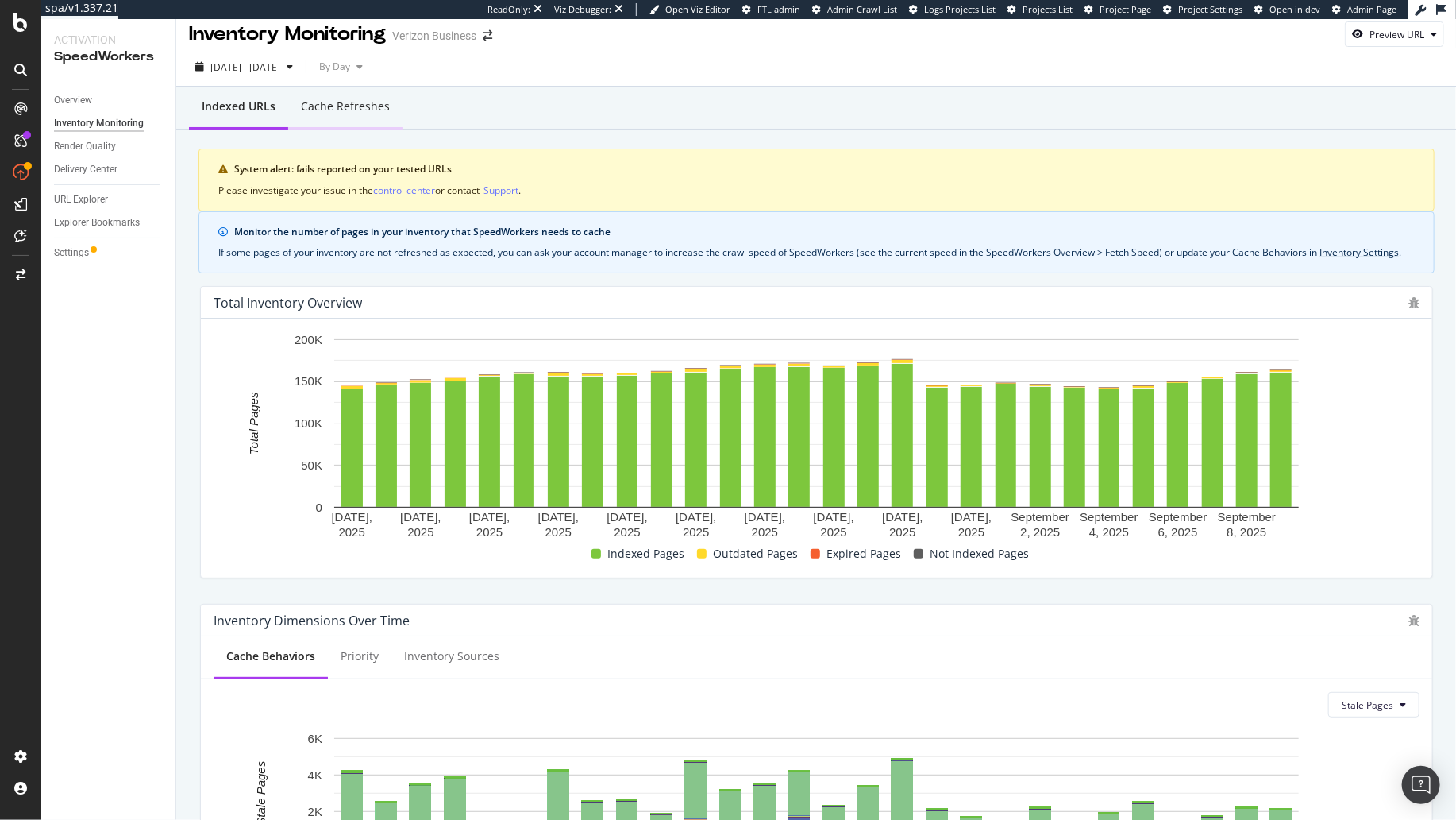
click at [354, 104] on div "Cache refreshes" at bounding box center [346, 106] width 89 height 16
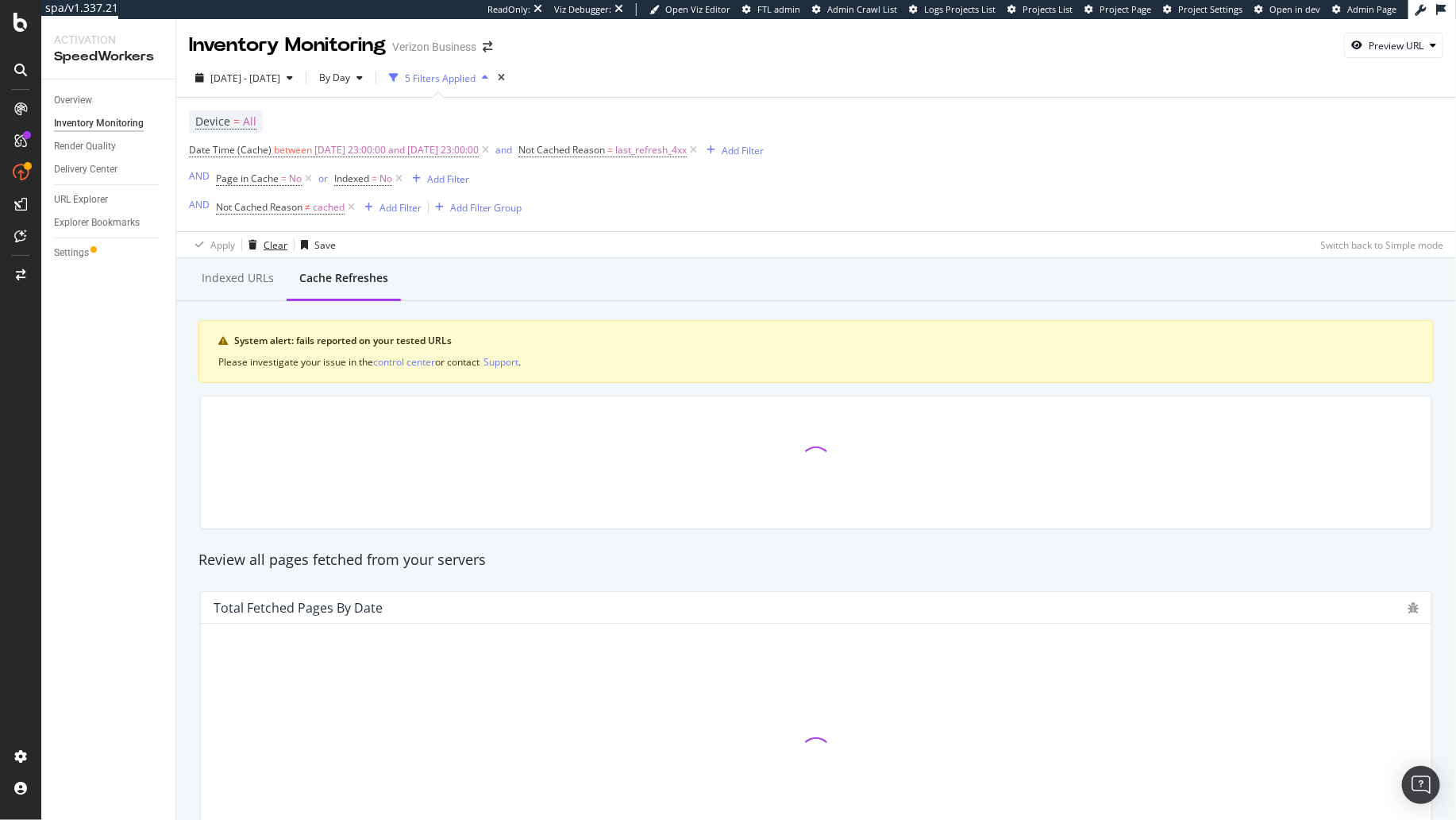
drag, startPoint x: 278, startPoint y: 246, endPoint x: 286, endPoint y: 251, distance: 9.4
click at [278, 246] on div "Clear" at bounding box center [275, 245] width 24 height 13
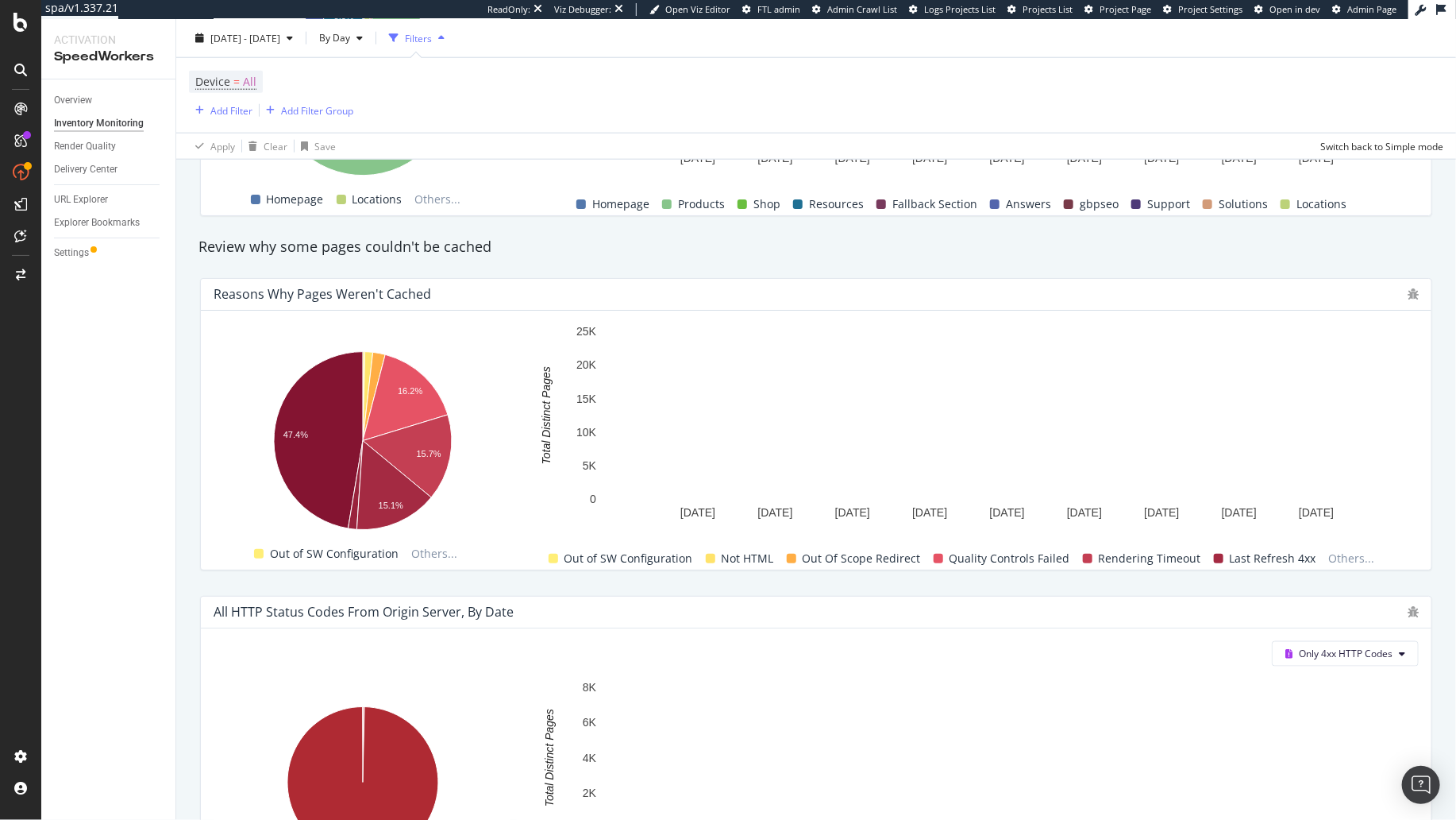
scroll to position [917, 0]
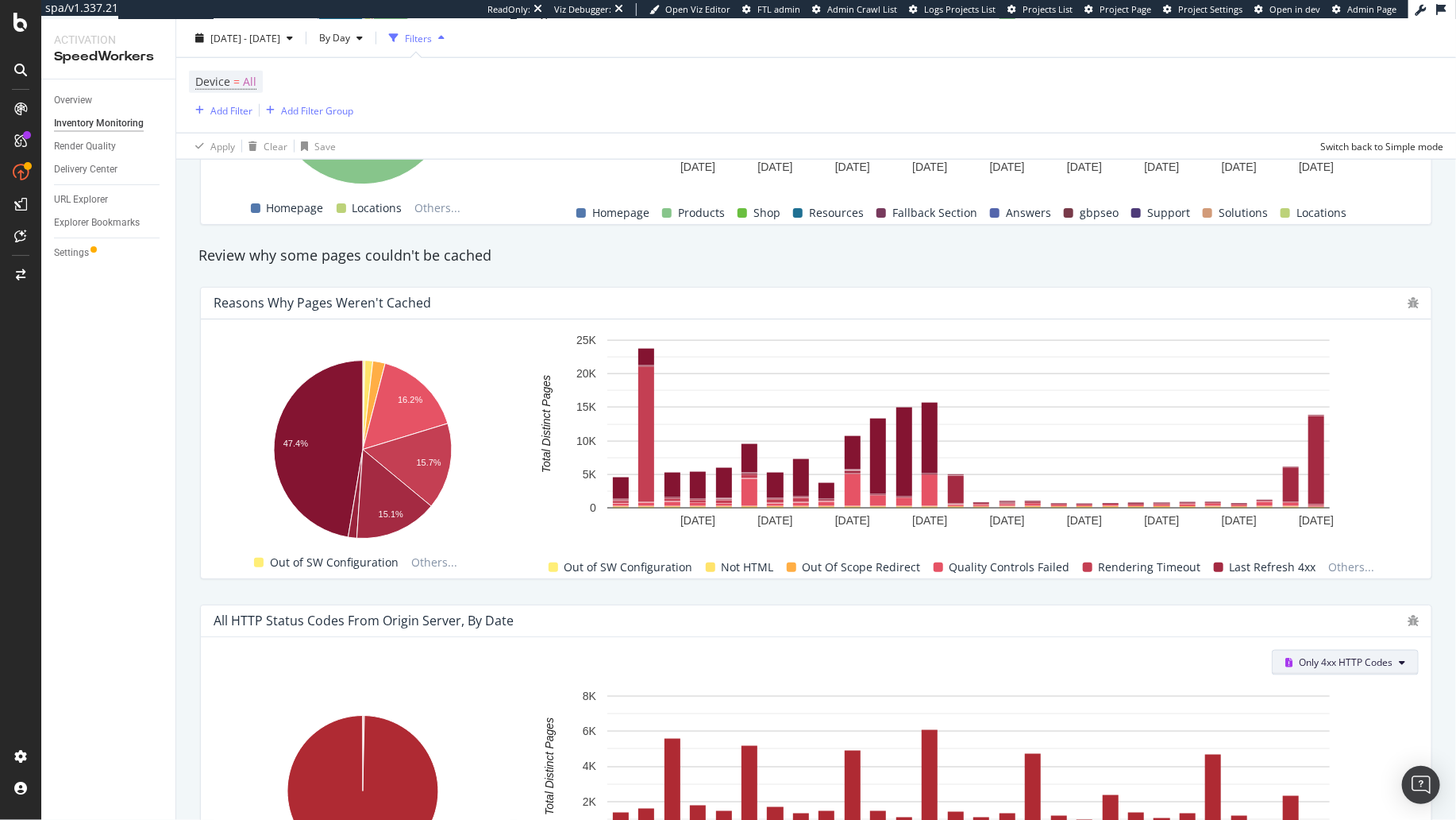
click at [1356, 664] on span "Only 4xx HTTP Codes" at bounding box center [1345, 662] width 94 height 13
drag, startPoint x: 1318, startPoint y: 479, endPoint x: 1169, endPoint y: 617, distance: 203.1
click at [1318, 479] on span "All HTTP Codes" at bounding box center [1351, 481] width 128 height 14
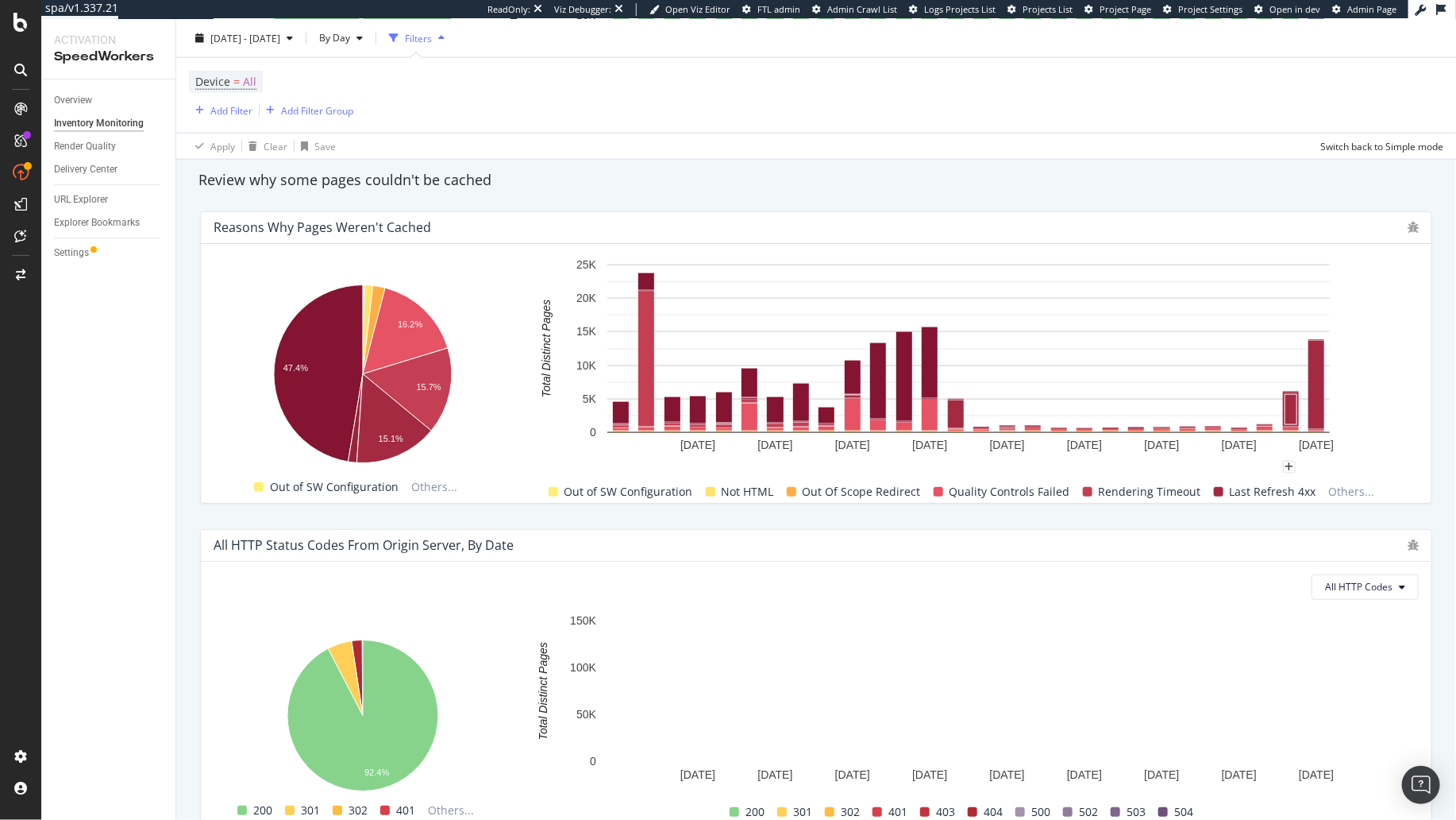
scroll to position [990, 0]
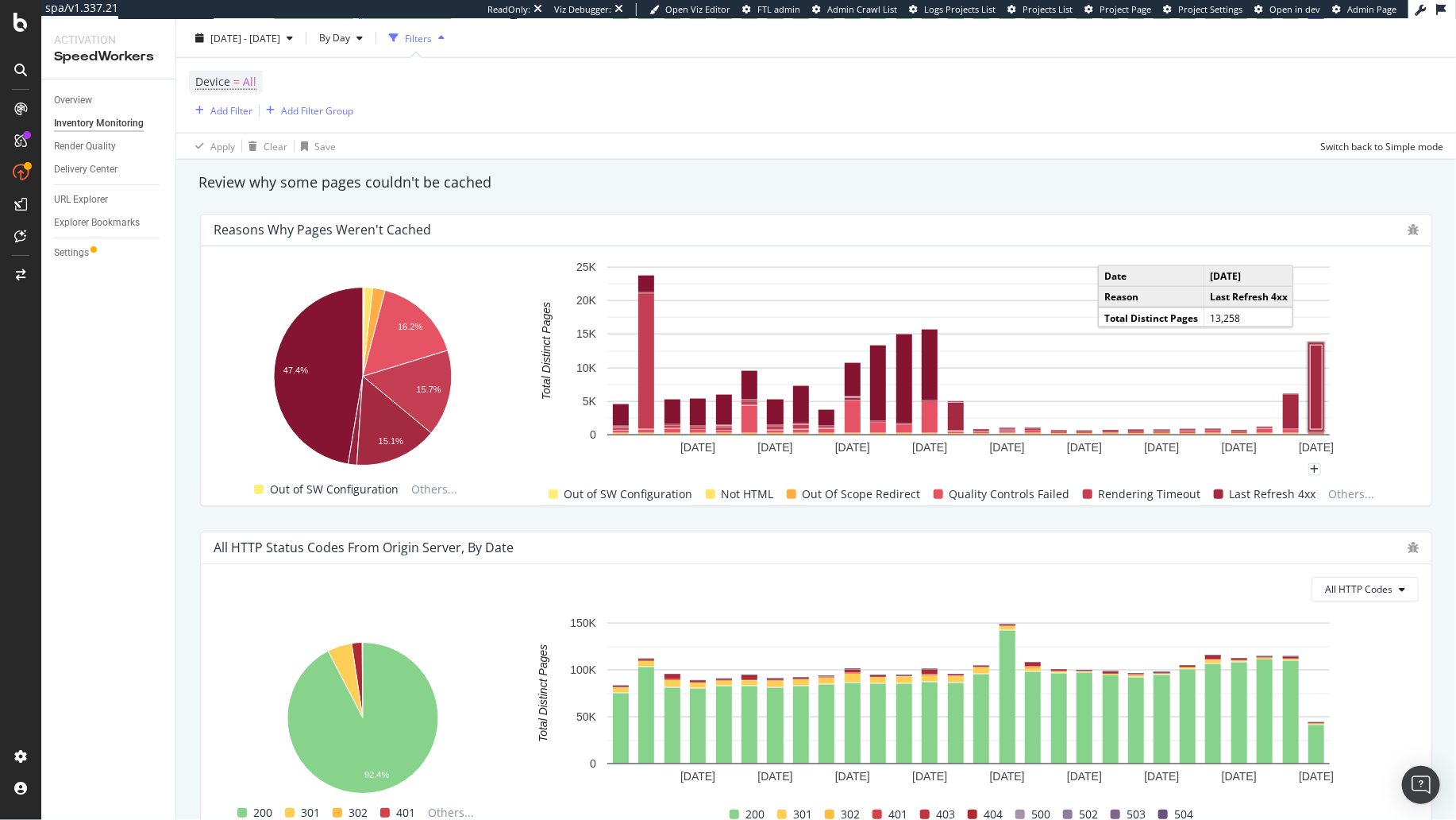
click at [1318, 386] on rect "A chart." at bounding box center [1316, 387] width 12 height 85
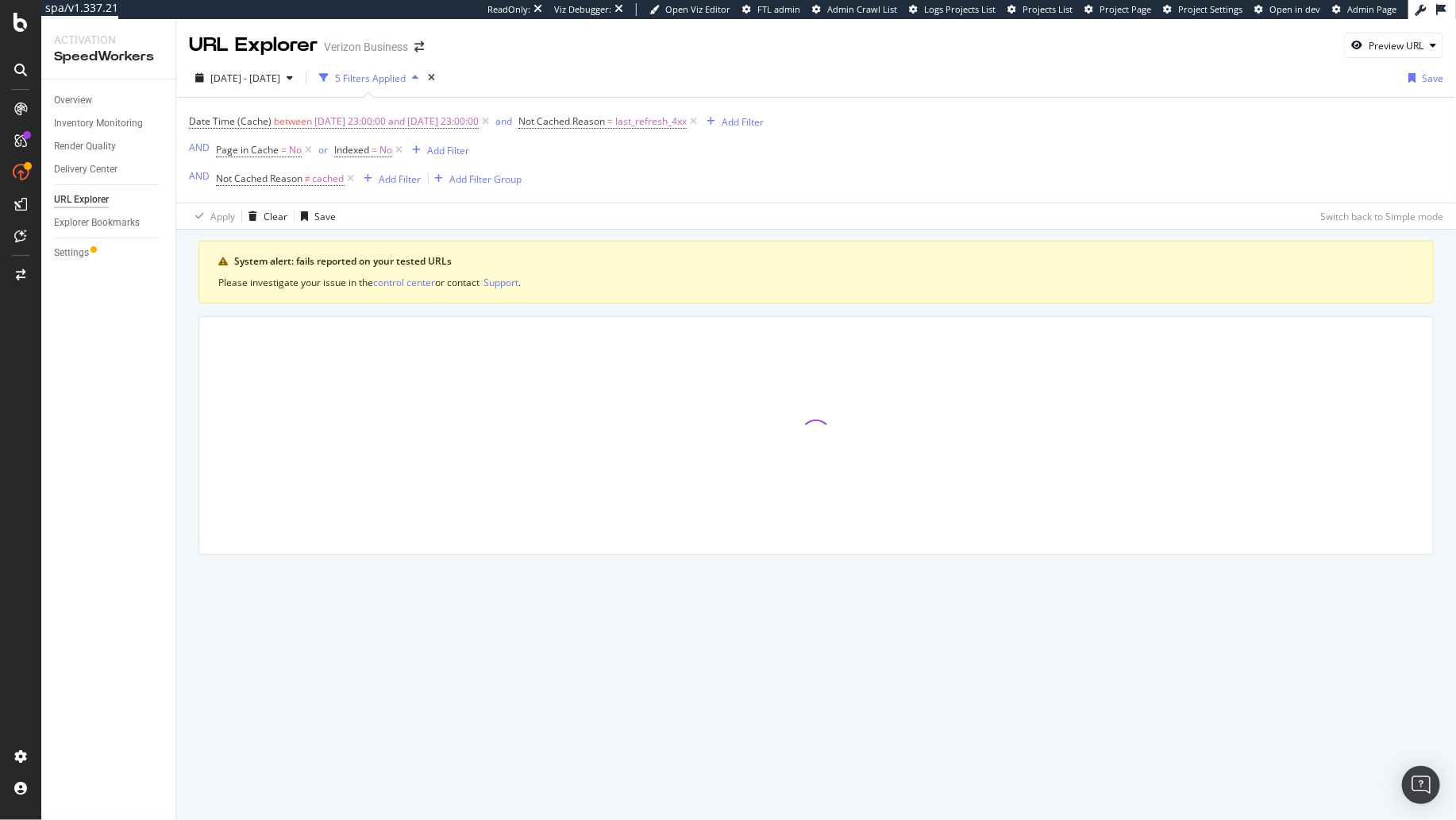
click at [1121, 171] on div "Date Time (Cache) between [DATE] 23:00:00 and [DATE] 23:00:00 and Not Cached Re…" at bounding box center [816, 150] width 1255 height 105
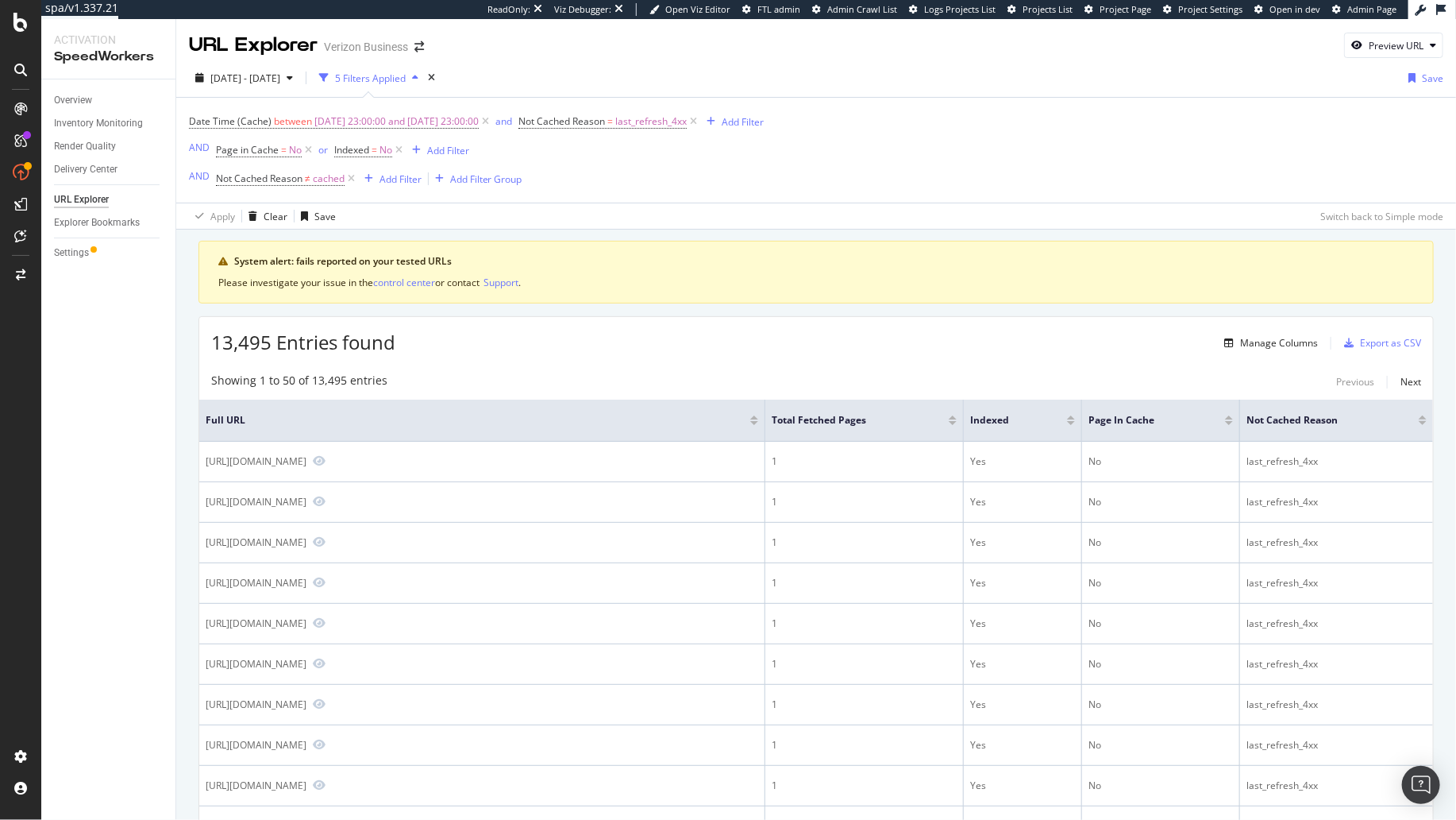
click at [1006, 77] on div "[DATE] - [DATE] 5 Filters Applied Save" at bounding box center [816, 81] width 1279 height 31
